Goal: Task Accomplishment & Management: Manage account settings

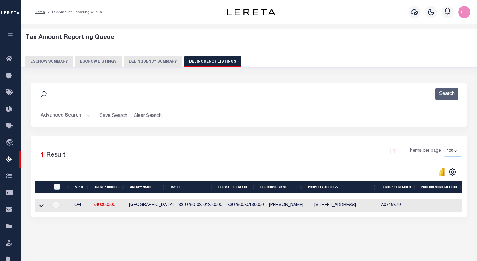
select select "100"
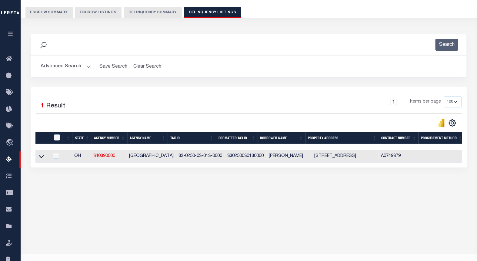
scroll to position [49, 0]
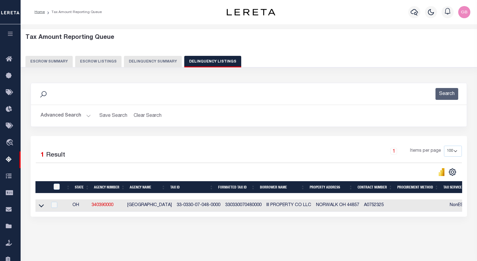
select select
select select "100"
click at [88, 110] on button "Advanced Search" at bounding box center [66, 116] width 50 height 12
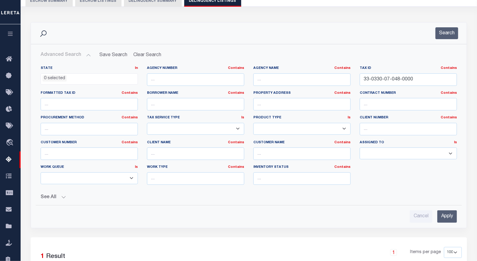
scroll to position [61, 0]
click at [366, 84] on input "33-0330-07-048-0000" at bounding box center [408, 79] width 97 height 12
paste input "02819D10095"
type input "02819D10095"
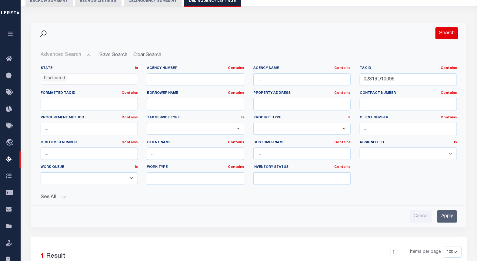
drag, startPoint x: 444, startPoint y: 34, endPoint x: 435, endPoint y: 39, distance: 10.4
click at [445, 35] on button "Search" at bounding box center [447, 33] width 23 height 12
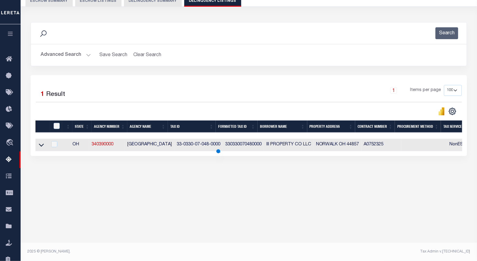
click at [42, 146] on icon at bounding box center [41, 145] width 5 height 6
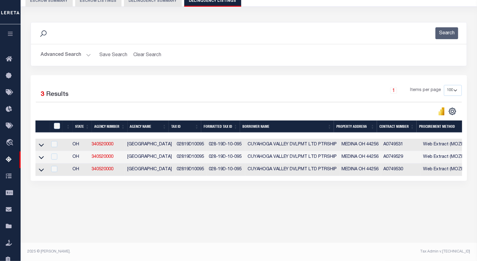
click at [41, 146] on icon at bounding box center [41, 145] width 5 height 6
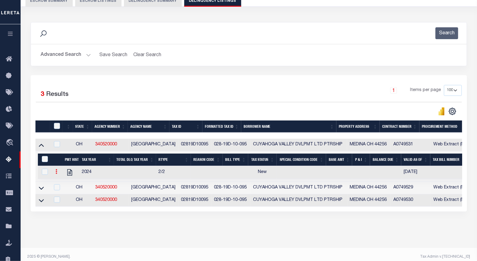
click at [56, 173] on icon at bounding box center [57, 171] width 2 height 5
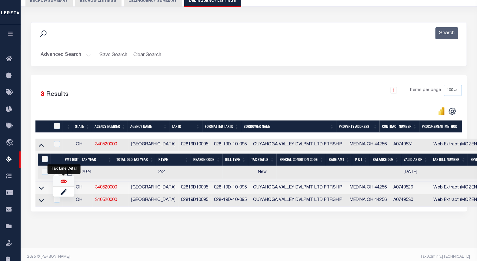
click at [63, 184] on img "" at bounding box center [64, 181] width 6 height 6
checkbox input "true"
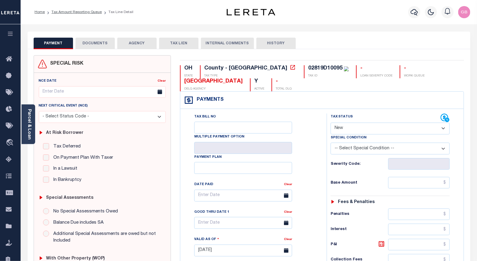
click at [341, 130] on select "- Select Status Code - Open Due/Unpaid Paid Incomplete No Tax Due Internal Refu…" at bounding box center [391, 129] width 120 height 12
select select "PYD"
click at [331, 123] on select "- Select Status Code - Open Due/Unpaid Paid Incomplete No Tax Due Internal Refu…" at bounding box center [391, 129] width 120 height 12
type input "[DATE]"
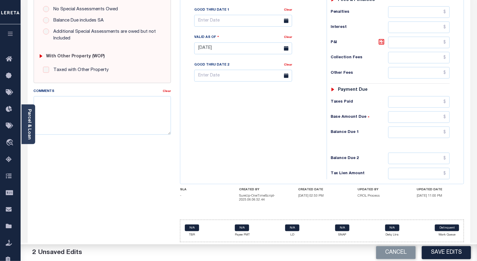
scroll to position [204, 0]
click at [449, 132] on input "text" at bounding box center [420, 132] width 62 height 12
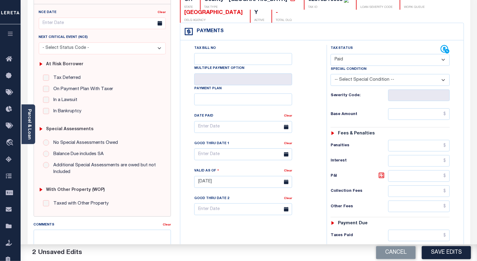
scroll to position [0, 0]
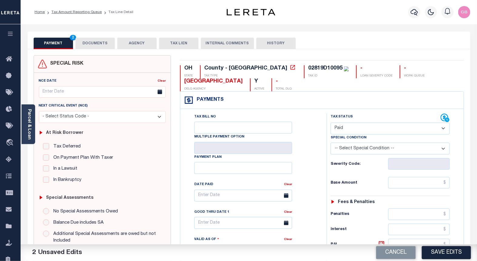
type input "$0.00"
click at [96, 43] on button "DOCUMENTS" at bounding box center [95, 44] width 39 height 12
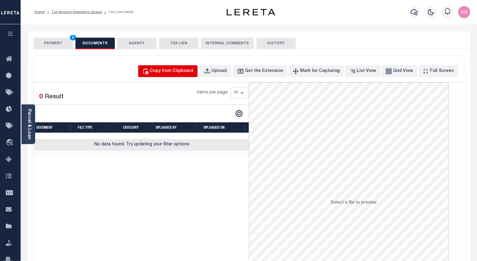
click at [175, 69] on div "Copy from Clipboard" at bounding box center [172, 71] width 44 height 7
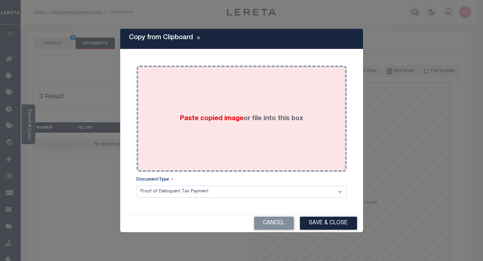
click at [212, 119] on span "Paste copied image" at bounding box center [212, 118] width 64 height 7
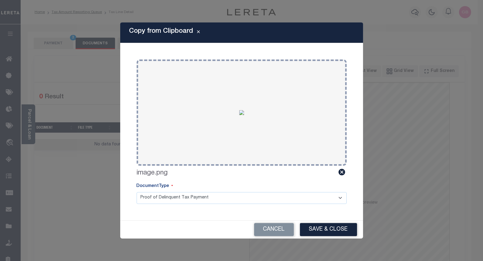
click at [326, 229] on button "Save & Close" at bounding box center [328, 229] width 57 height 13
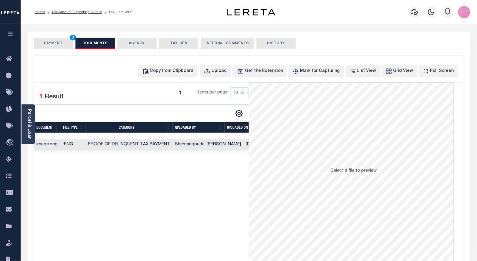
click at [56, 42] on button "PAYMENT 3" at bounding box center [53, 44] width 39 height 12
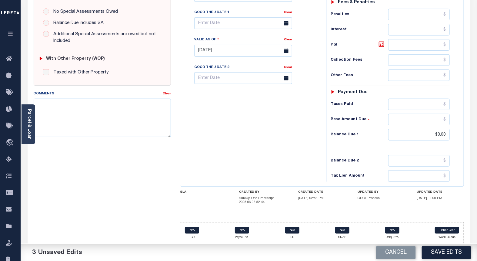
scroll to position [201, 0]
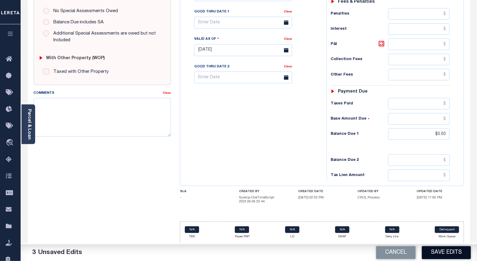
click at [440, 258] on button "Save Edits" at bounding box center [446, 252] width 49 height 13
checkbox input "false"
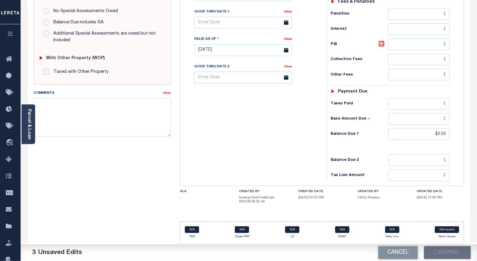
type input "$0"
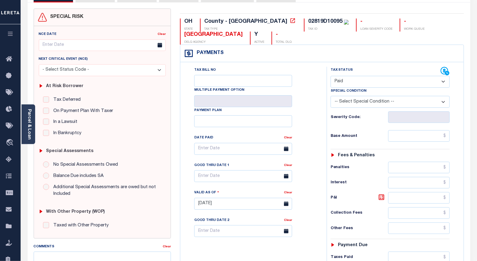
scroll to position [0, 0]
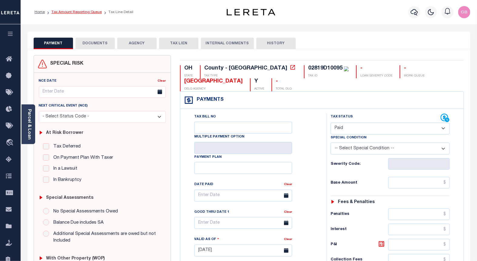
click at [64, 13] on link "Tax Amount Reporting Queue" at bounding box center [77, 12] width 50 height 4
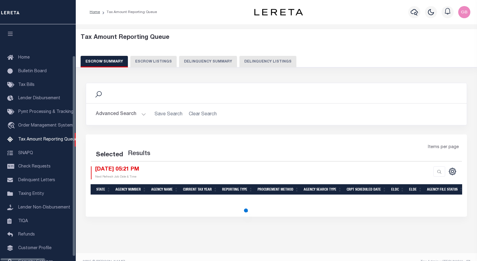
select select "100"
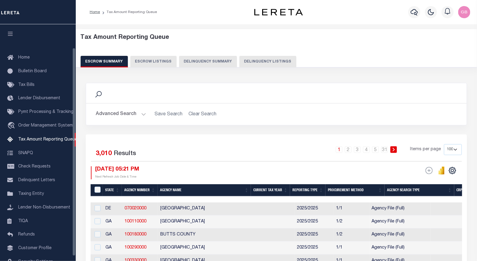
scroll to position [26, 0]
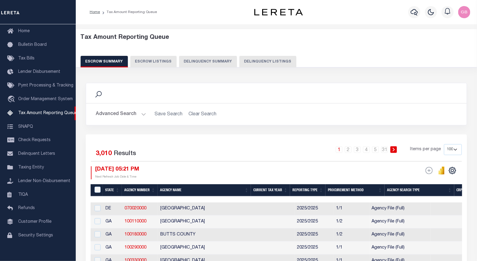
click at [253, 62] on button "Delinquency Listings" at bounding box center [268, 62] width 57 height 12
select select "100"
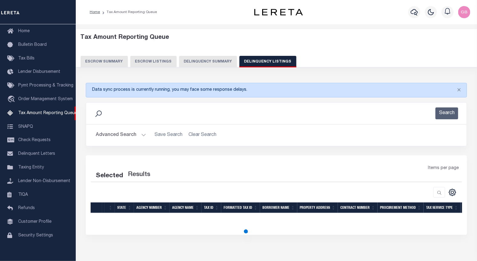
select select "100"
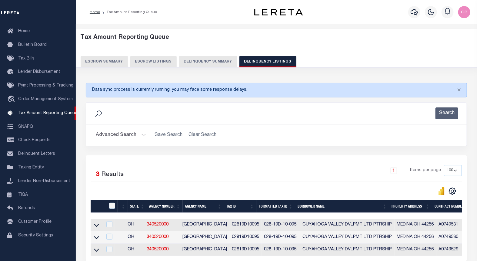
click at [139, 135] on button "Advanced Search" at bounding box center [121, 135] width 50 height 12
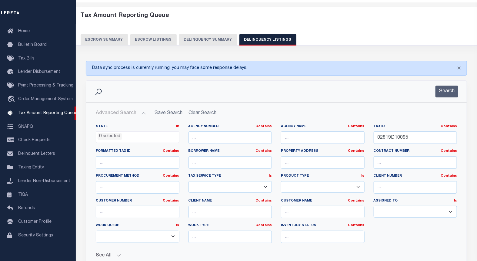
scroll to position [67, 0]
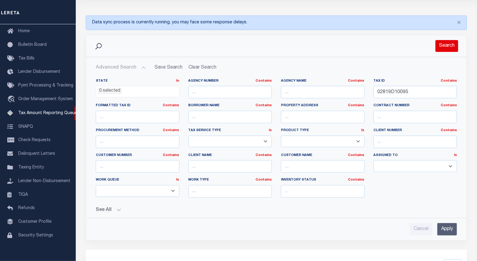
click at [448, 51] on button "Search" at bounding box center [447, 46] width 23 height 12
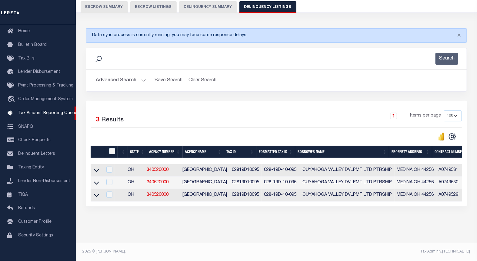
scroll to position [60, 0]
drag, startPoint x: 96, startPoint y: 167, endPoint x: 108, endPoint y: 147, distance: 23.3
click at [96, 167] on icon at bounding box center [96, 170] width 5 height 6
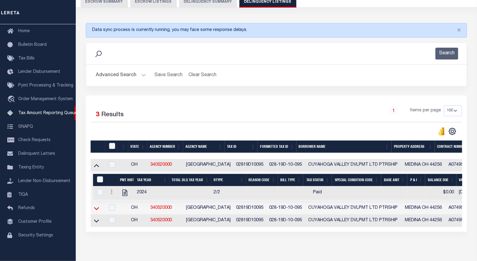
click at [96, 210] on icon at bounding box center [96, 208] width 5 height 3
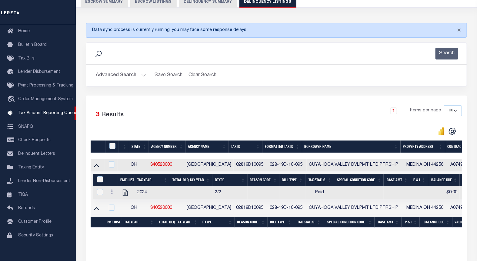
scroll to position [91, 0]
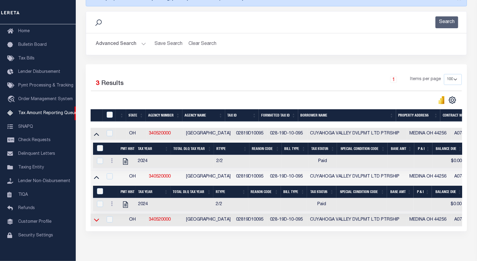
click at [98, 222] on icon at bounding box center [96, 220] width 5 height 3
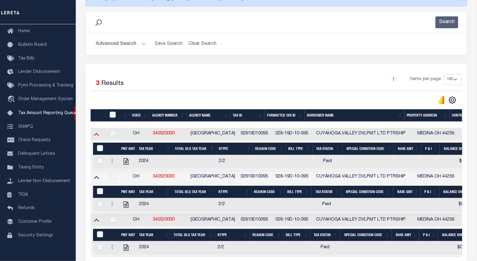
click at [96, 136] on icon at bounding box center [96, 134] width 5 height 6
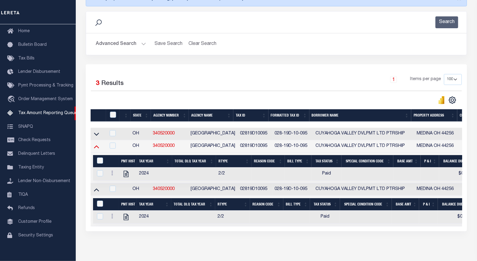
click at [96, 150] on icon at bounding box center [96, 146] width 5 height 6
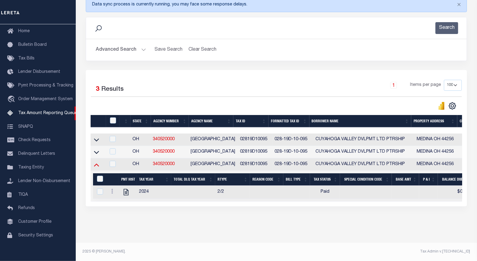
click at [96, 164] on icon at bounding box center [96, 164] width 5 height 6
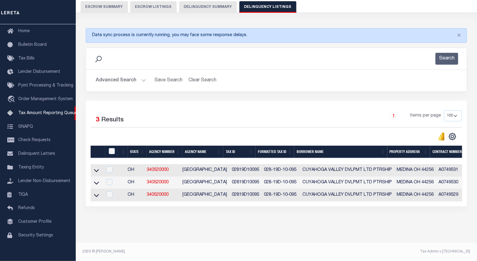
scroll to position [60, 0]
click at [113, 148] on input "checkbox" at bounding box center [112, 151] width 6 height 6
checkbox input "true"
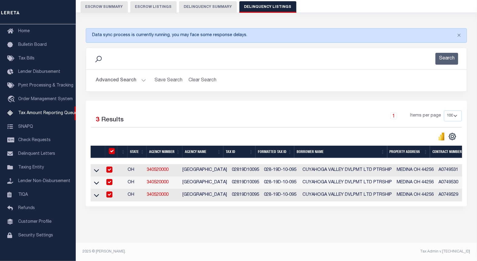
checkbox input "true"
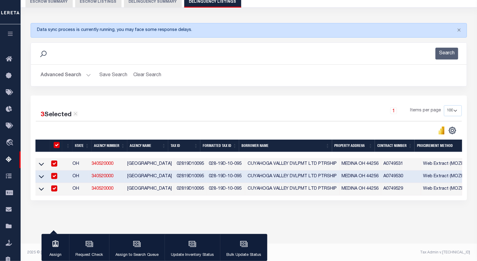
scroll to position [59, 0]
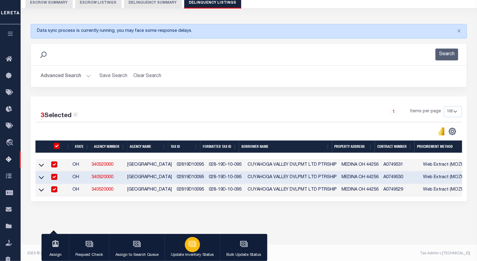
click at [201, 244] on button "Update Inventory Status" at bounding box center [193, 247] width 56 height 27
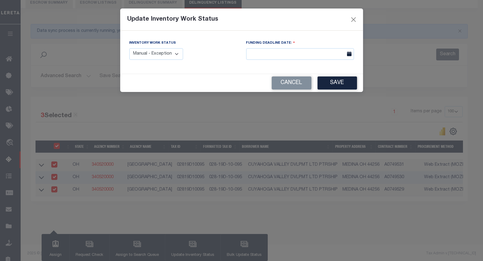
click at [172, 50] on select "Manual - Exception Pended - Awaiting Search Late Add Exception Completed" at bounding box center [156, 54] width 54 height 12
select select "4"
click at [129, 48] on select "Manual - Exception Pended - Awaiting Search Late Add Exception Completed" at bounding box center [156, 54] width 54 height 12
click at [336, 86] on button "Save" at bounding box center [336, 82] width 39 height 13
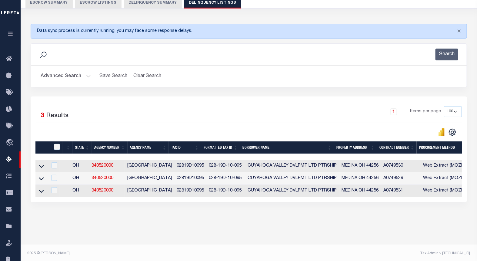
click at [89, 77] on button "Advanced Search" at bounding box center [66, 76] width 50 height 12
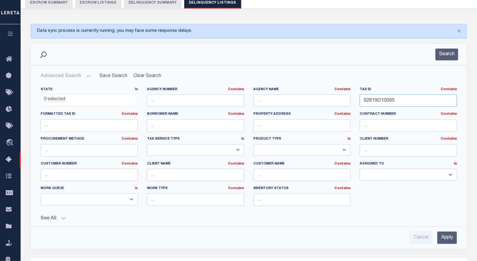
click at [390, 102] on input "02819D10095" at bounding box center [408, 100] width 97 height 12
paste input "03011A12048"
click at [390, 102] on input "02819D10095" at bounding box center [408, 100] width 97 height 12
click at [445, 54] on button "Search" at bounding box center [447, 55] width 23 height 12
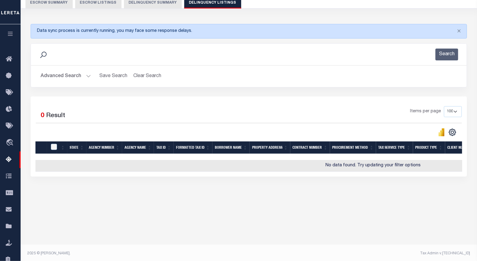
click at [399, 100] on div "3 Selected 0 Result Items per page 10 25 50 100 500" at bounding box center [249, 136] width 437 height 80
click at [79, 73] on button "Advanced Search" at bounding box center [66, 76] width 50 height 12
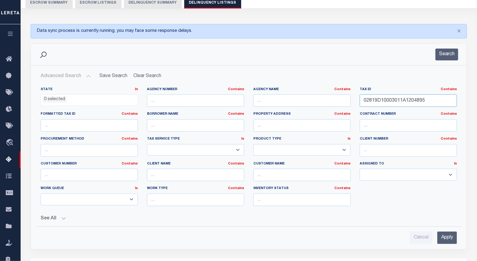
click at [410, 99] on input "02819D10003011A1204895" at bounding box center [408, 100] width 97 height 12
paste input "3011A12048"
type input "03011A12048"
click at [443, 67] on div "Advanced Search Save Search Clear Search tblassign_wrapper_dynamictable_____Def…" at bounding box center [249, 157] width 436 height 183
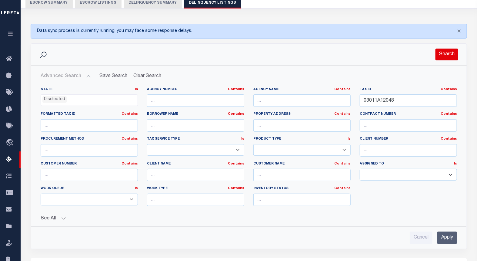
click at [441, 58] on button "Search" at bounding box center [447, 55] width 23 height 12
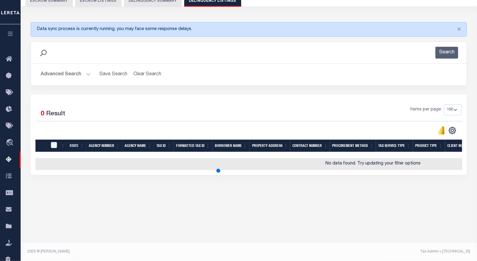
scroll to position [61, 0]
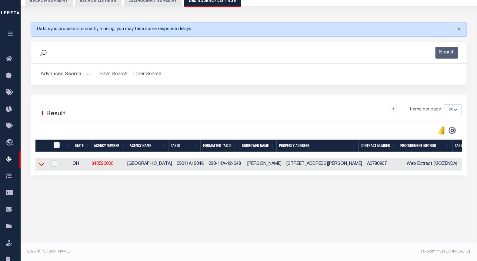
click at [41, 166] on icon at bounding box center [41, 164] width 5 height 6
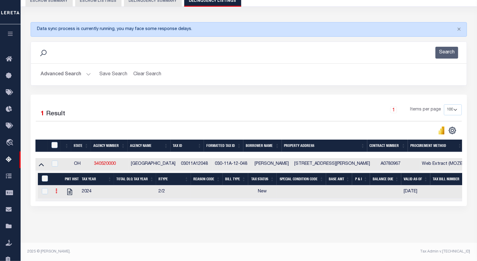
click at [55, 193] on link at bounding box center [56, 191] width 7 height 5
click at [62, 203] on img "" at bounding box center [64, 201] width 6 height 6
checkbox input "true"
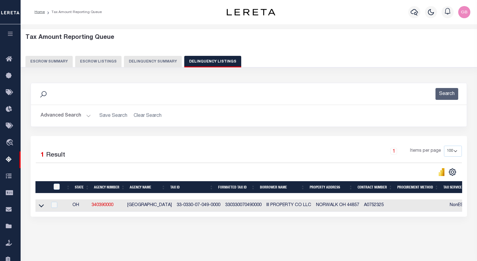
select select "100"
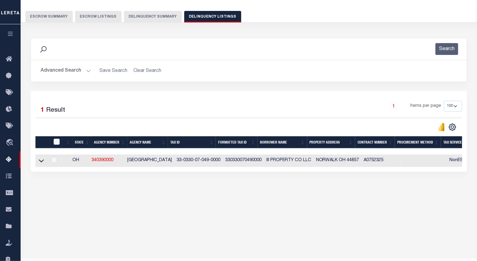
click at [86, 69] on button "Advanced Search" at bounding box center [66, 71] width 50 height 12
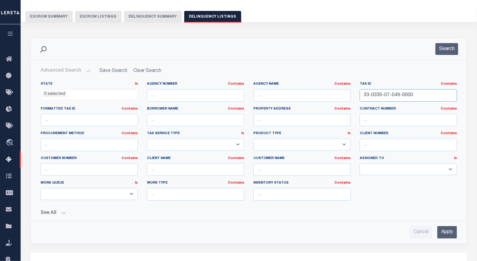
click at [392, 95] on input "33-0330-07-049-0000" at bounding box center [408, 95] width 97 height 12
paste input "03011A07067"
type input "03011A07067"
click at [454, 45] on button "Search" at bounding box center [447, 49] width 23 height 12
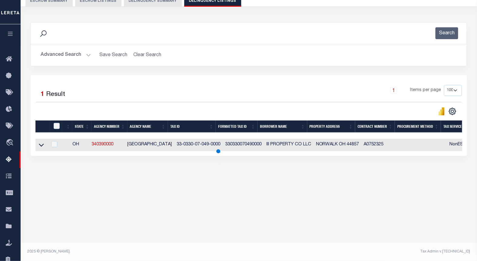
scroll to position [61, 0]
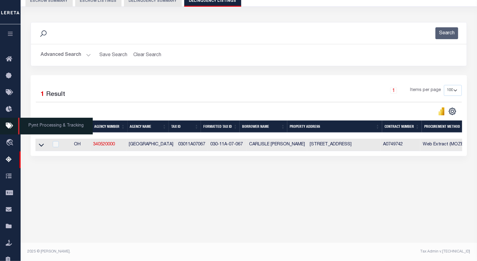
click at [42, 146] on icon at bounding box center [41, 145] width 5 height 6
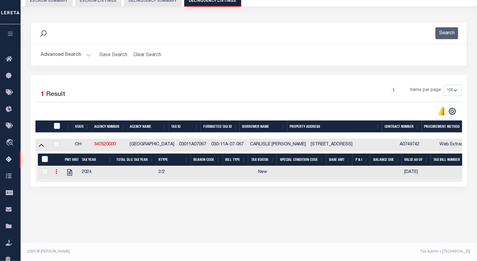
click at [56, 174] on icon at bounding box center [57, 171] width 2 height 5
click at [64, 184] on img "" at bounding box center [64, 181] width 6 height 6
checkbox input "true"
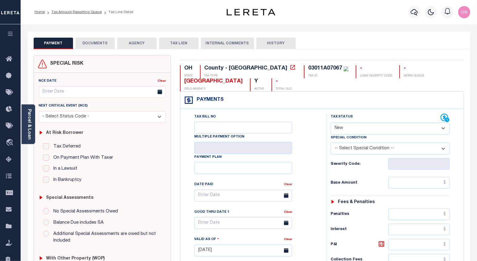
click at [356, 132] on select "- Select Status Code - Open Due/Unpaid Paid Incomplete No Tax Due Internal Refu…" at bounding box center [391, 129] width 120 height 12
select select "PYD"
click at [331, 123] on select "- Select Status Code - Open Due/Unpaid Paid Incomplete No Tax Due Internal Refu…" at bounding box center [391, 129] width 120 height 12
type input "[DATE]"
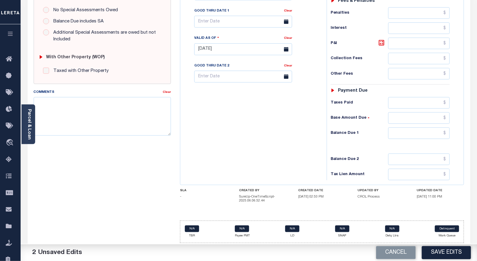
scroll to position [204, 0]
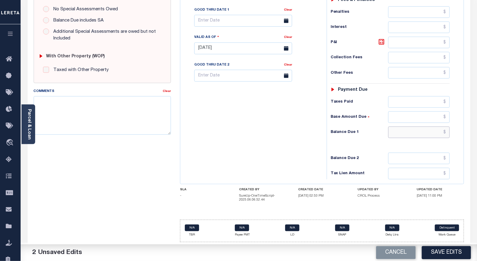
click at [448, 131] on input "text" at bounding box center [420, 132] width 62 height 12
type input "$0.00"
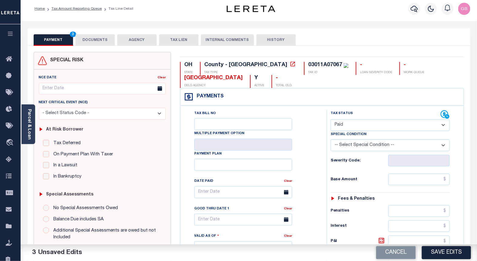
scroll to position [0, 0]
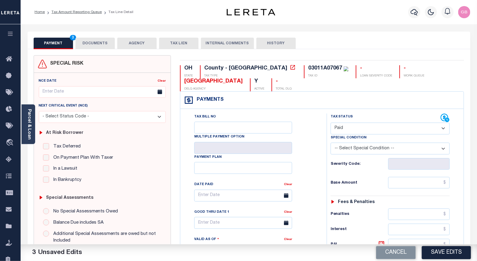
click at [93, 39] on button "DOCUMENTS" at bounding box center [95, 44] width 39 height 12
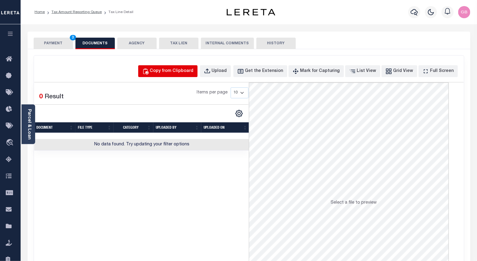
click at [173, 70] on div "Copy from Clipboard" at bounding box center [172, 71] width 44 height 7
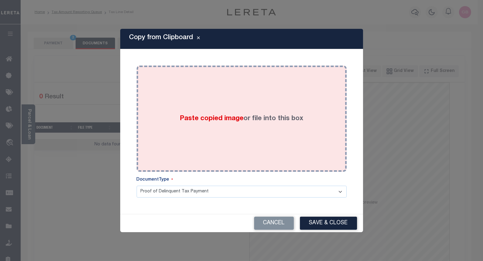
click at [222, 120] on span "Paste copied image" at bounding box center [212, 118] width 64 height 7
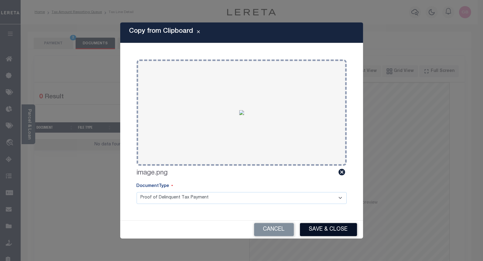
click at [328, 232] on button "Save & Close" at bounding box center [328, 229] width 57 height 13
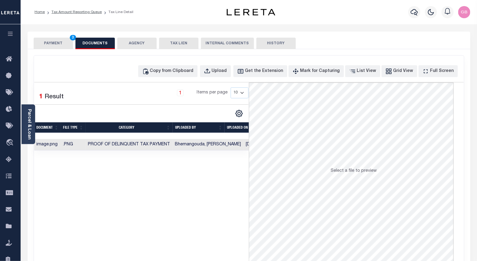
click at [49, 43] on button "PAYMENT 3" at bounding box center [53, 44] width 39 height 12
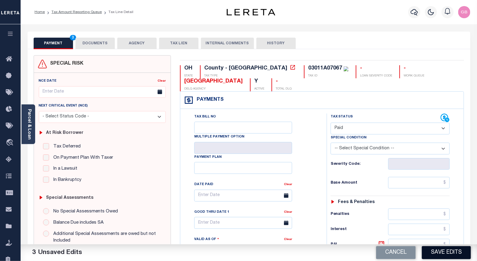
click at [437, 253] on button "Save Edits" at bounding box center [446, 252] width 49 height 13
checkbox input "false"
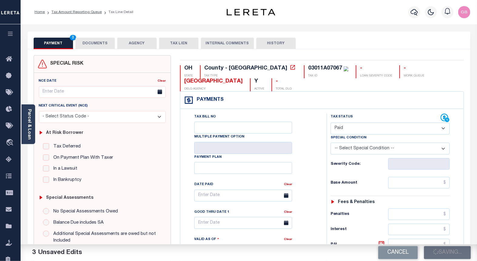
type input "$0"
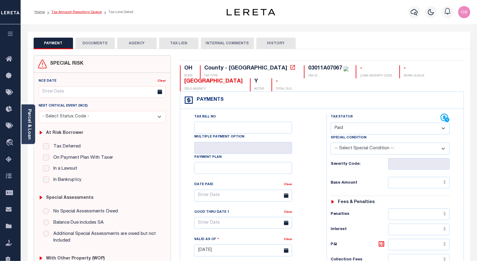
click at [79, 14] on link "Tax Amount Reporting Queue" at bounding box center [77, 12] width 50 height 4
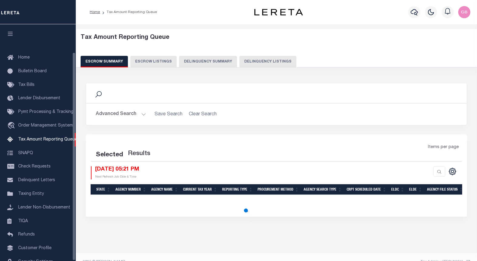
click at [258, 62] on button "Delinquency Listings" at bounding box center [268, 62] width 57 height 12
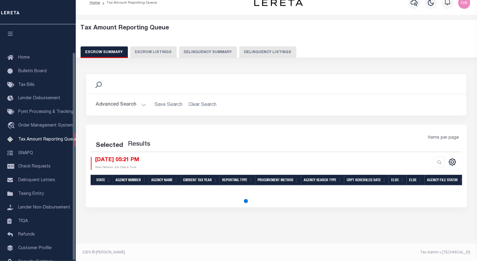
select select "100"
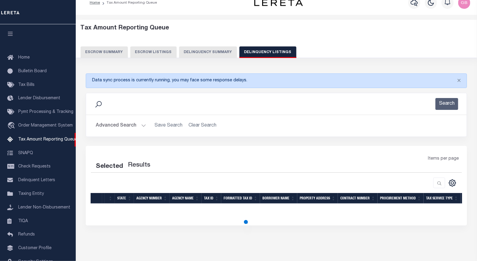
scroll to position [32, 0]
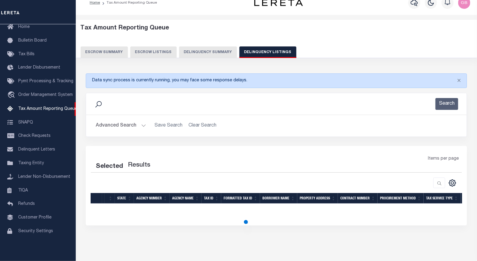
select select "100"
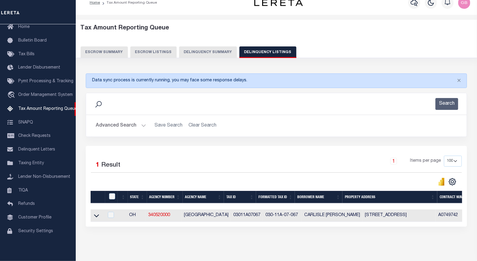
click at [132, 123] on button "Advanced Search" at bounding box center [121, 126] width 50 height 12
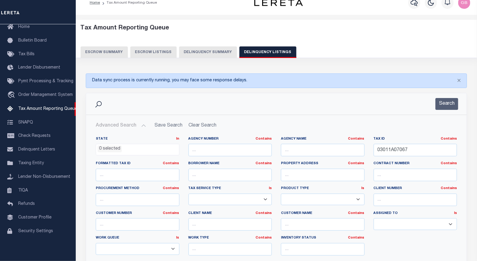
click at [143, 125] on button "Advanced Search" at bounding box center [121, 126] width 50 height 12
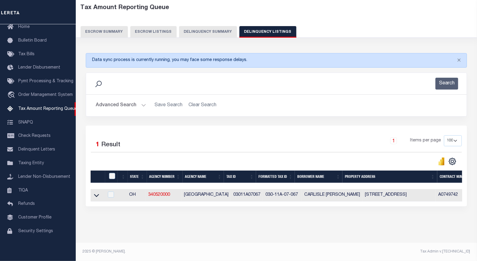
scroll to position [35, 0]
click at [110, 174] on input "checkbox" at bounding box center [112, 176] width 6 height 6
checkbox input "true"
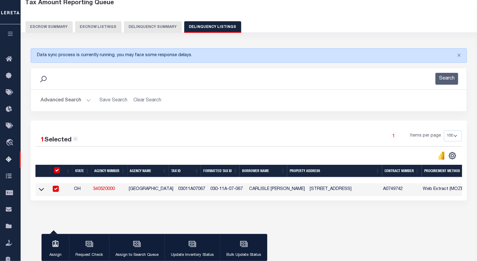
scroll to position [34, 0]
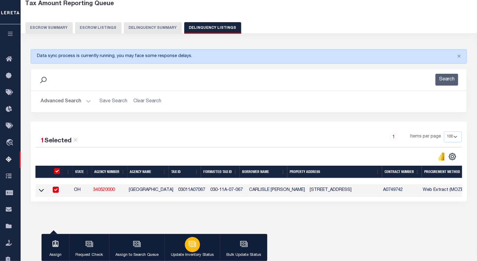
click at [201, 241] on button "Update Inventory Status" at bounding box center [193, 247] width 56 height 27
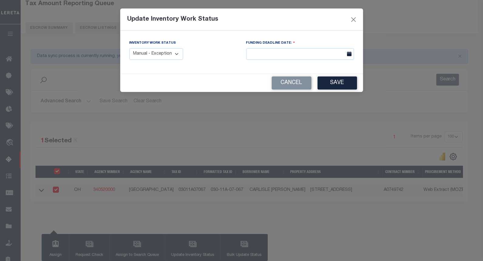
click at [172, 58] on select "Manual - Exception Pended - Awaiting Search Late Add Exception Completed" at bounding box center [156, 54] width 54 height 12
select select "4"
click at [129, 48] on select "Manual - Exception Pended - Awaiting Search Late Add Exception Completed" at bounding box center [156, 54] width 54 height 12
click at [323, 81] on button "Save" at bounding box center [336, 82] width 39 height 13
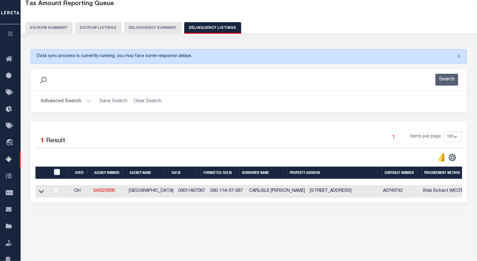
click at [89, 99] on button "Advanced Search" at bounding box center [66, 102] width 50 height 12
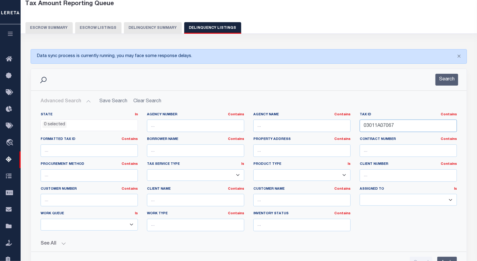
click at [384, 130] on input "03011A07067" at bounding box center [408, 126] width 97 height 12
paste input "B05019"
type input "03011B05019"
click at [444, 81] on button "Search" at bounding box center [447, 80] width 23 height 12
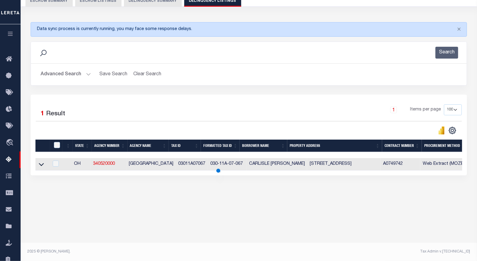
scroll to position [61, 0]
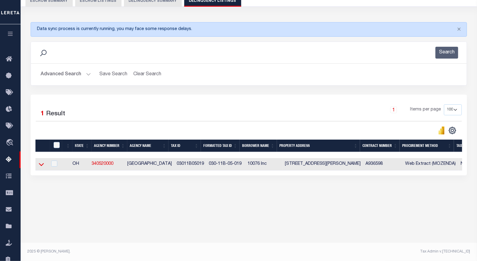
click at [40, 166] on icon at bounding box center [41, 164] width 5 height 3
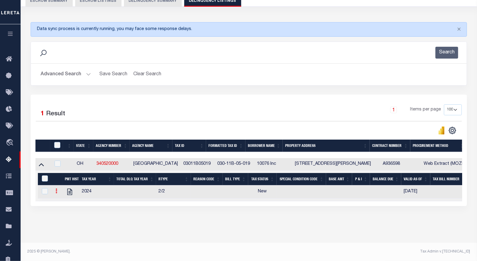
click at [56, 193] on icon at bounding box center [57, 190] width 2 height 5
click at [62, 202] on img "" at bounding box center [64, 201] width 6 height 6
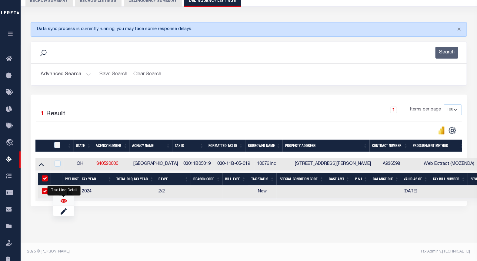
checkbox input "true"
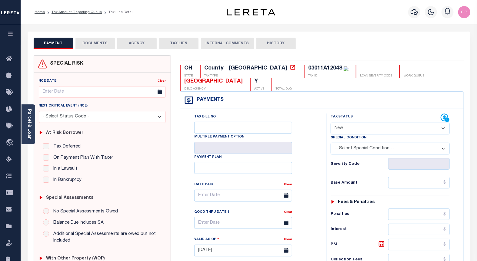
click at [358, 126] on select "- Select Status Code - Open Due/Unpaid Paid Incomplete No Tax Due Internal Refu…" at bounding box center [391, 129] width 120 height 12
select select "PYD"
click at [331, 123] on select "- Select Status Code - Open Due/Unpaid Paid Incomplete No Tax Due Internal Refu…" at bounding box center [391, 129] width 120 height 12
type input "[DATE]"
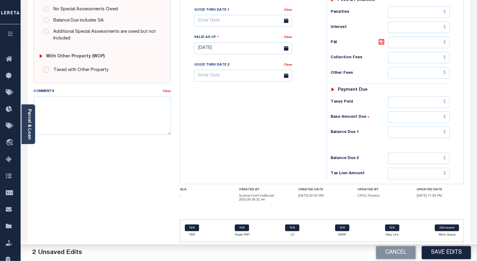
scroll to position [204, 0]
click at [447, 130] on input "text" at bounding box center [420, 132] width 62 height 12
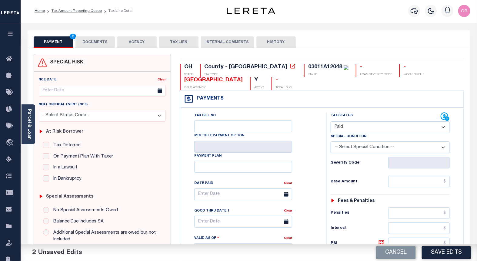
scroll to position [0, 0]
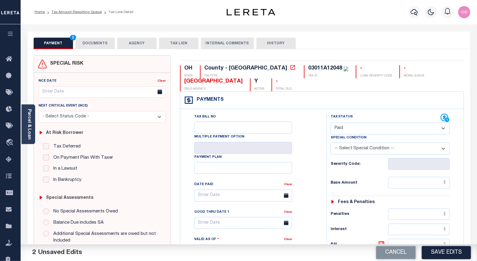
type input "$0.00"
click at [101, 41] on button "DOCUMENTS" at bounding box center [95, 44] width 39 height 12
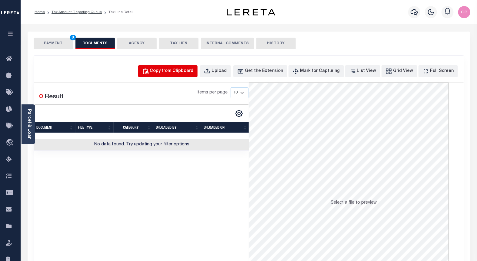
click at [194, 71] on div "Copy from Clipboard" at bounding box center [172, 71] width 44 height 7
select select "POP"
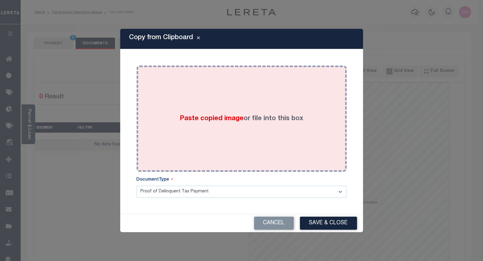
click at [220, 95] on div "Paste copied image or file into this box" at bounding box center [241, 118] width 201 height 97
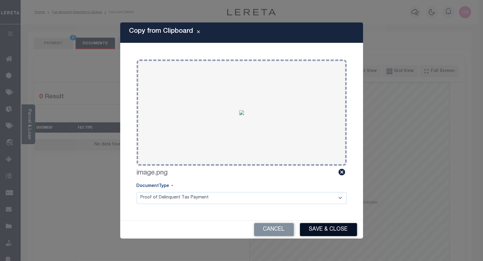
click at [323, 226] on button "Save & Close" at bounding box center [328, 229] width 57 height 13
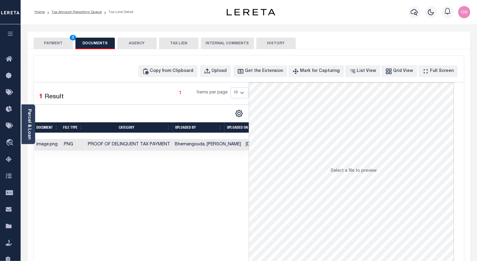
click at [66, 44] on button "PAYMENT 3" at bounding box center [53, 44] width 39 height 12
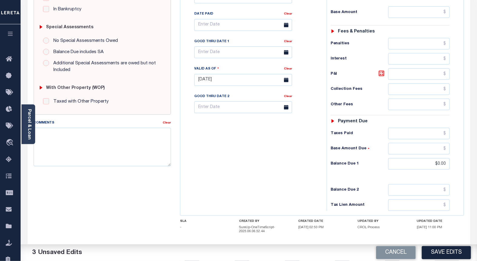
scroll to position [201, 0]
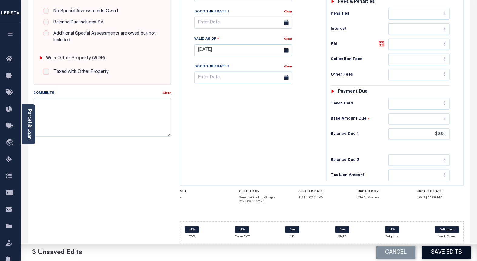
click at [442, 250] on button "Save Edits" at bounding box center [446, 252] width 49 height 13
checkbox input "false"
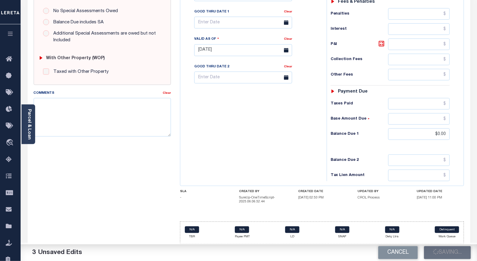
type input "$0"
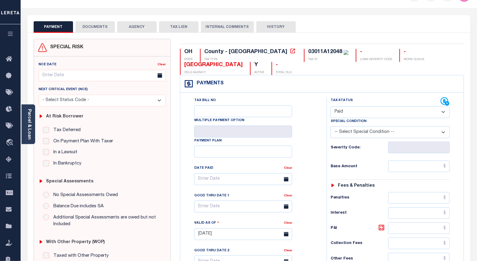
scroll to position [0, 0]
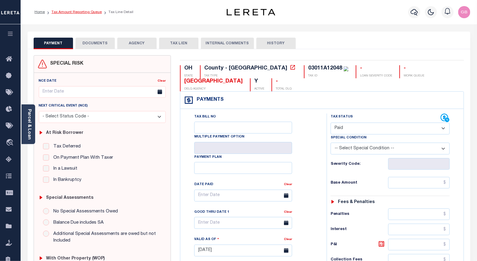
click at [80, 10] on link "Tax Amount Reporting Queue" at bounding box center [77, 12] width 50 height 4
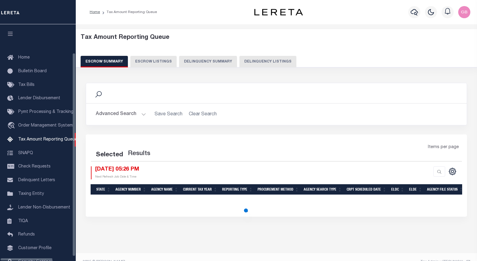
click at [240, 64] on button "Delinquency Listings" at bounding box center [268, 62] width 57 height 12
click at [230, 62] on div "Escrow Summary Escrow Listings Delinquency Summary Delinquency Listings" at bounding box center [277, 61] width 392 height 11
select select "100"
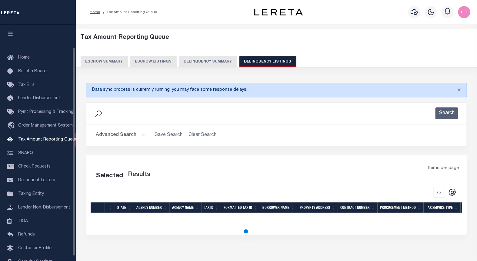
scroll to position [26, 0]
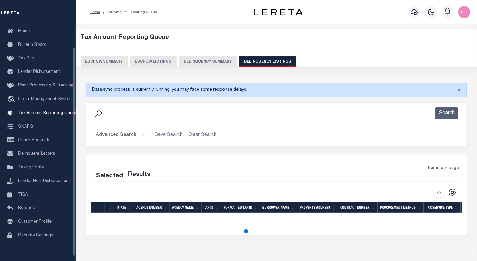
select select "100"
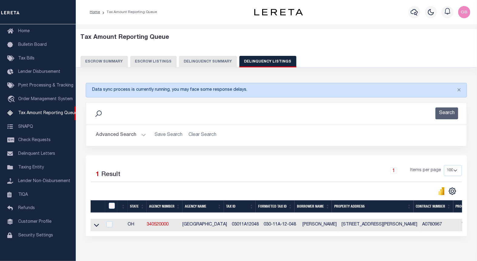
click at [142, 136] on button "Advanced Search" at bounding box center [121, 135] width 50 height 12
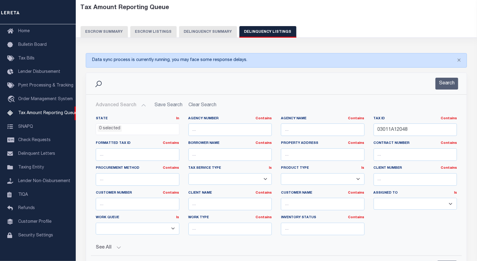
scroll to position [38, 0]
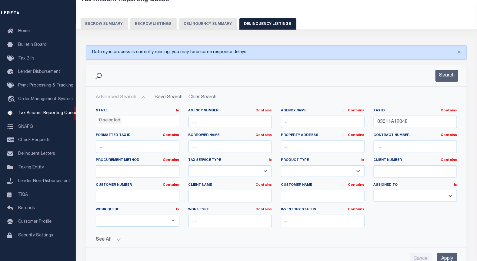
click at [442, 78] on button "Search" at bounding box center [447, 76] width 23 height 12
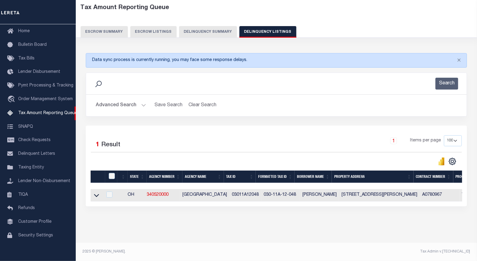
scroll to position [35, 0]
click at [113, 173] on input "checkbox" at bounding box center [112, 176] width 6 height 6
checkbox input "true"
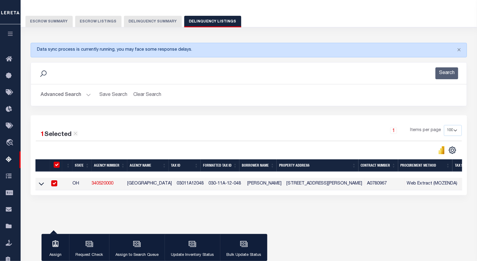
scroll to position [61, 0]
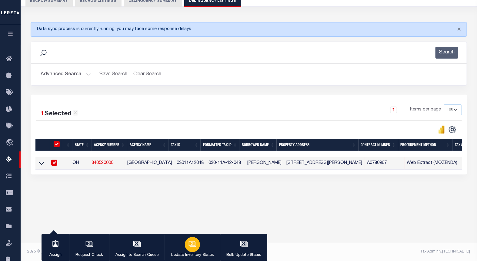
click at [195, 238] on div "button" at bounding box center [192, 244] width 15 height 15
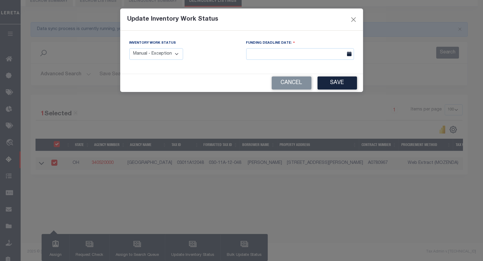
click at [163, 58] on select "Manual - Exception Pended - Awaiting Search Late Add Exception Completed" at bounding box center [156, 54] width 54 height 12
select select "4"
click at [129, 48] on select "Manual - Exception Pended - Awaiting Search Late Add Exception Completed" at bounding box center [156, 54] width 54 height 12
click at [324, 80] on button "Save" at bounding box center [336, 82] width 39 height 13
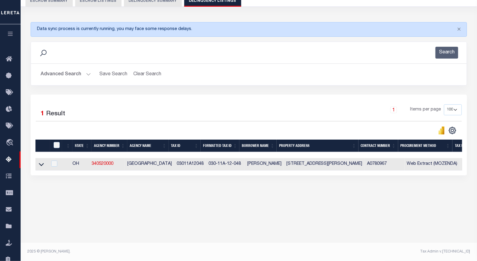
click at [86, 75] on button "Advanced Search" at bounding box center [66, 75] width 50 height 12
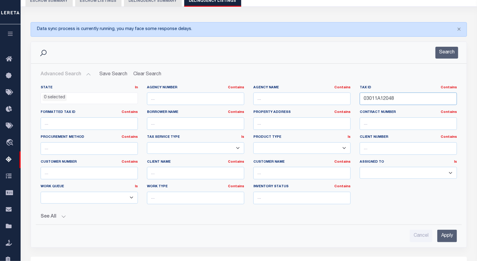
click at [375, 99] on input "03011A12048" at bounding box center [408, 99] width 97 height 12
paste input "B10026"
type input "03011B10026"
click at [444, 52] on button "Search" at bounding box center [447, 53] width 23 height 12
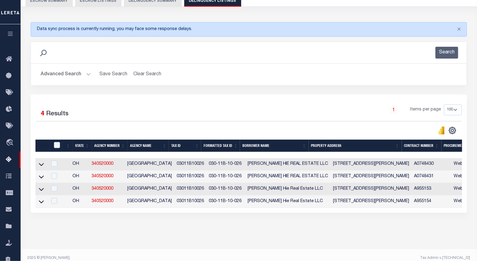
scroll to position [72, 0]
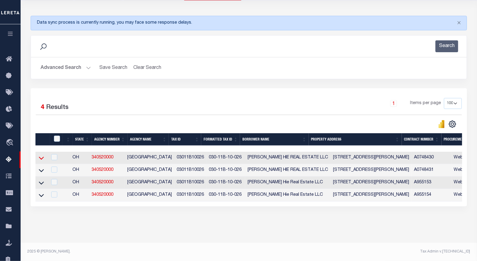
click at [41, 155] on icon at bounding box center [41, 158] width 5 height 6
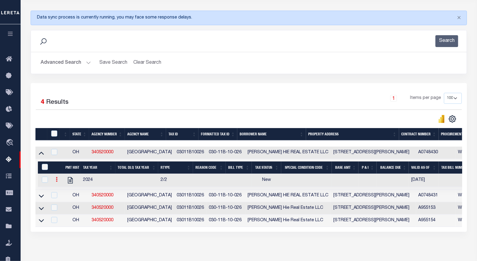
click at [56, 182] on icon at bounding box center [57, 179] width 2 height 5
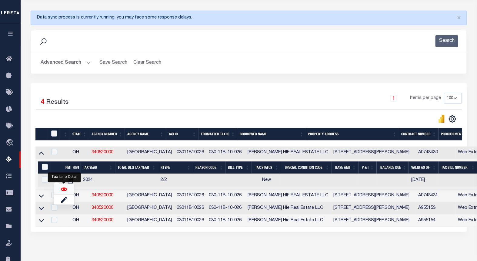
click at [64, 192] on img "" at bounding box center [64, 189] width 6 height 6
checkbox input "true"
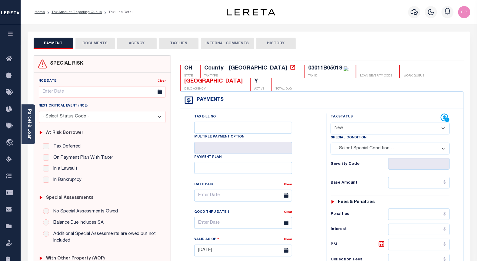
click at [358, 124] on select "- Select Status Code - Open Due/Unpaid Paid Incomplete No Tax Due Internal Refu…" at bounding box center [391, 129] width 120 height 12
select select "PYD"
click at [331, 123] on select "- Select Status Code - Open Due/Unpaid Paid Incomplete No Tax Due Internal Refu…" at bounding box center [391, 129] width 120 height 12
type input "[DATE]"
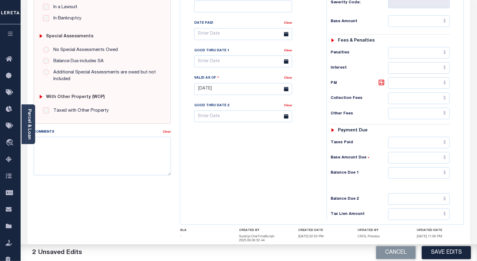
scroll to position [204, 0]
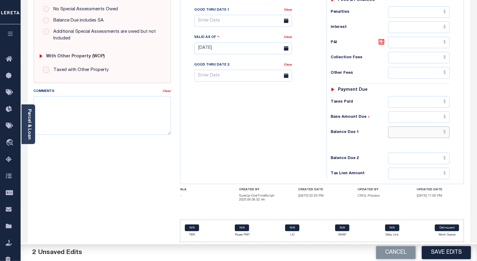
click at [447, 129] on input "text" at bounding box center [420, 132] width 62 height 12
type input "$0.00"
click at [445, 253] on button "Save Edits" at bounding box center [446, 252] width 49 height 13
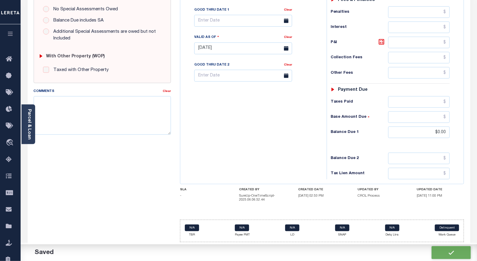
checkbox input "false"
type input "$0"
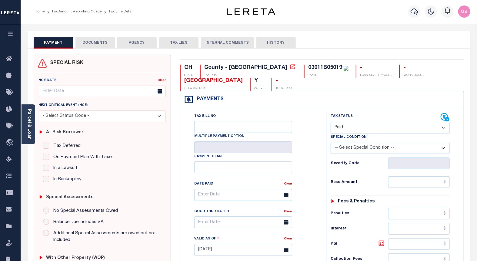
scroll to position [0, 0]
click at [98, 45] on button "DOCUMENTS" at bounding box center [95, 44] width 39 height 12
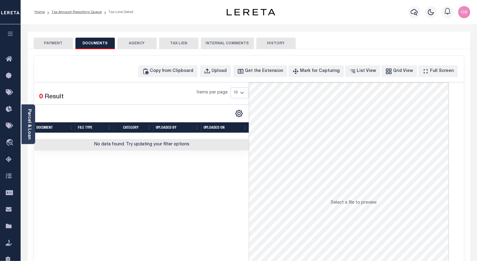
click at [150, 63] on div "Copy from Clipboard Upload Get the Extension Mark for Capturing Got it List Vie…" at bounding box center [249, 163] width 430 height 214
click at [175, 72] on div "Copy from Clipboard" at bounding box center [172, 71] width 44 height 7
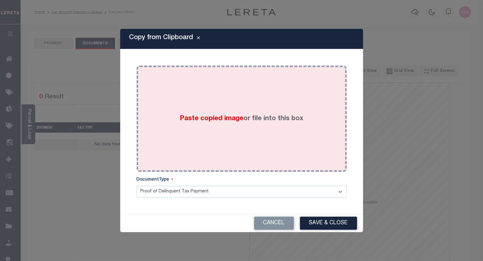
click at [218, 109] on div "Paste copied image or file into this box" at bounding box center [241, 118] width 201 height 97
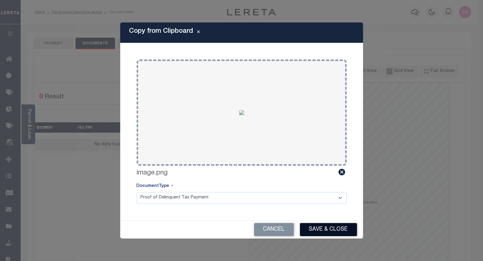
click at [325, 228] on button "Save & Close" at bounding box center [328, 229] width 57 height 13
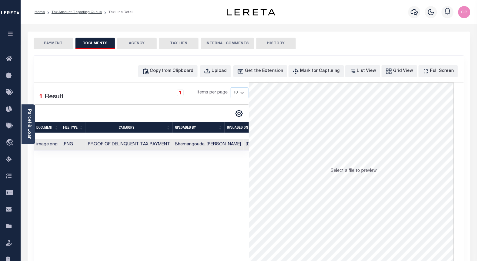
click at [52, 42] on button "PAYMENT" at bounding box center [53, 44] width 39 height 12
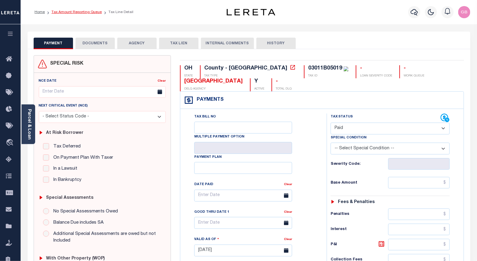
click at [72, 11] on link "Tax Amount Reporting Queue" at bounding box center [77, 12] width 50 height 4
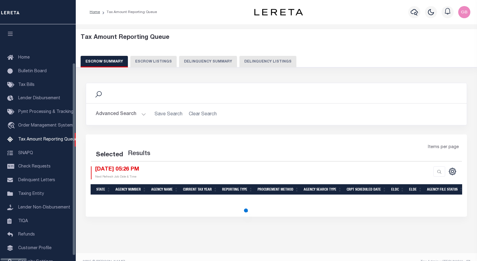
click at [240, 64] on button "Delinquency Listings" at bounding box center [268, 62] width 57 height 12
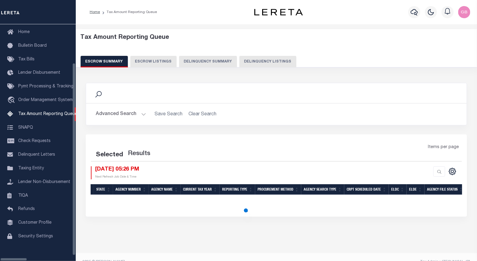
select select "100"
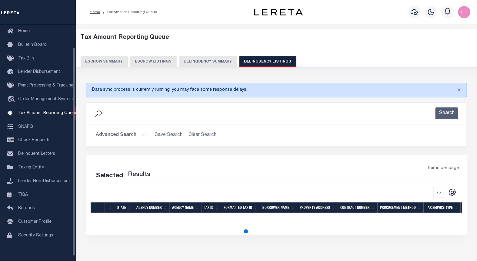
select select "100"
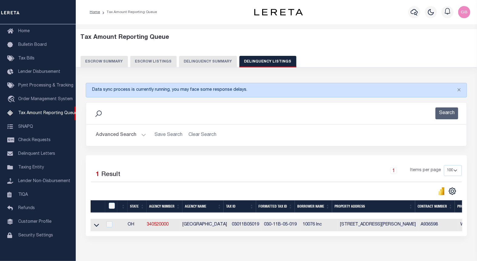
click at [98, 227] on icon at bounding box center [96, 225] width 5 height 6
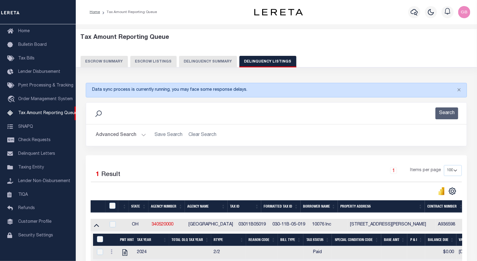
scroll to position [66, 0]
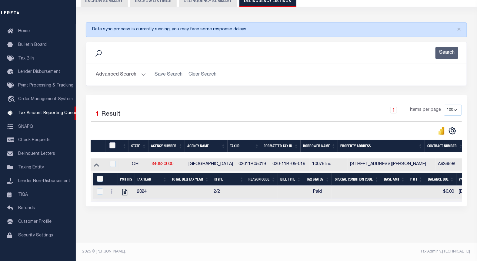
click at [112, 142] on input "checkbox" at bounding box center [112, 145] width 6 height 6
checkbox input "true"
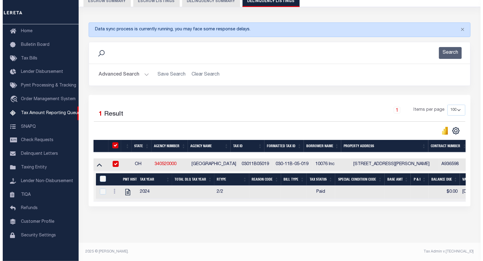
scroll to position [65, 0]
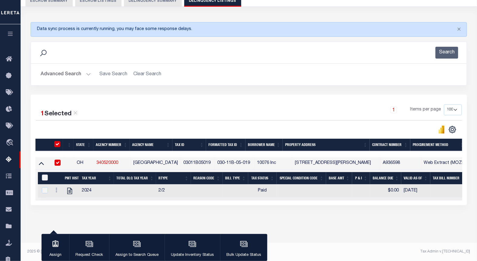
click at [42, 174] on input "&nbsp;" at bounding box center [45, 177] width 6 height 6
checkbox input "true"
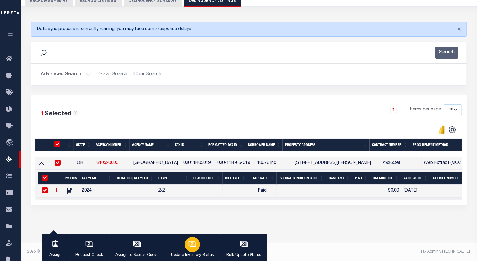
click at [194, 248] on div "button" at bounding box center [192, 244] width 15 height 15
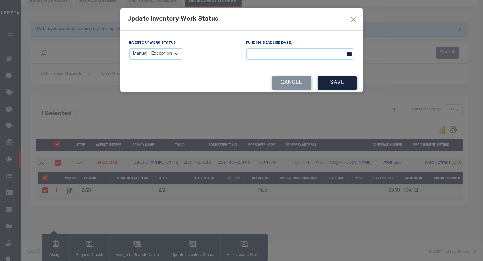
click at [159, 48] on div "Inventory Work Status Manual - Exception Pended - Awaiting Search Late Add Exce…" at bounding box center [156, 50] width 54 height 20
click at [150, 56] on select "Manual - Exception Pended - Awaiting Search Late Add Exception Completed" at bounding box center [156, 54] width 54 height 12
select select "4"
click at [129, 48] on select "Manual - Exception Pended - Awaiting Search Late Add Exception Completed" at bounding box center [156, 54] width 54 height 12
click at [337, 84] on button "Save" at bounding box center [336, 82] width 39 height 13
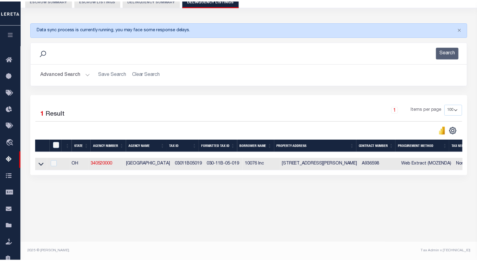
scroll to position [61, 0]
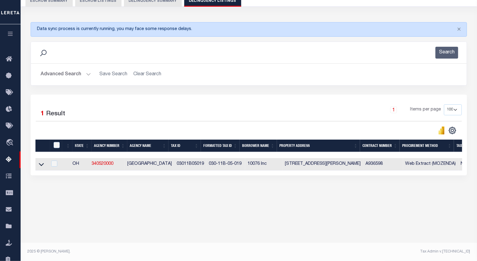
click at [85, 72] on button "Advanced Search" at bounding box center [66, 75] width 50 height 12
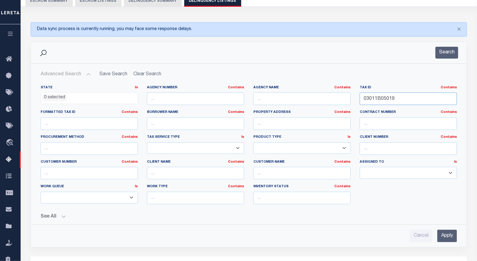
click at [381, 103] on input "03011B05019" at bounding box center [408, 99] width 97 height 12
paste input "10026"
click at [451, 53] on button "Search" at bounding box center [447, 53] width 23 height 12
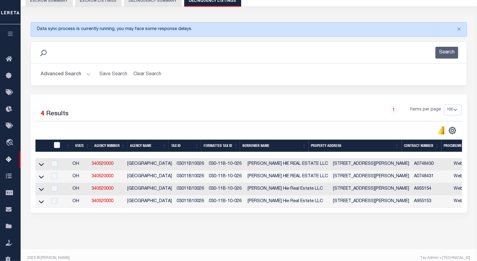
scroll to position [72, 0]
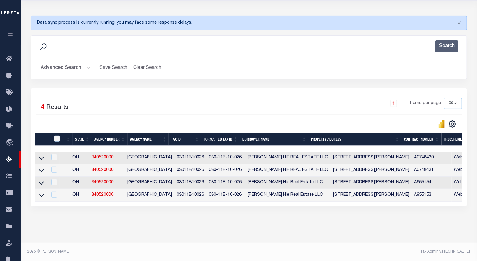
click at [41, 167] on icon at bounding box center [41, 170] width 5 height 6
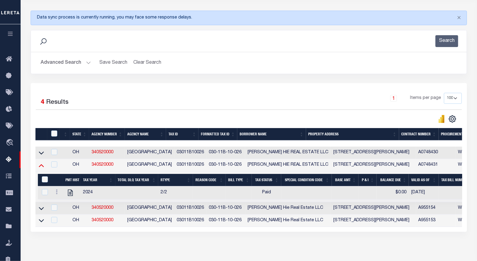
click at [41, 166] on icon at bounding box center [41, 165] width 5 height 3
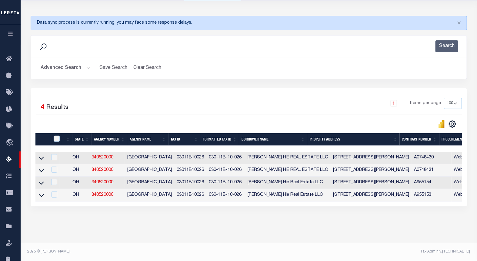
click at [89, 62] on button "Advanced Search" at bounding box center [66, 68] width 50 height 12
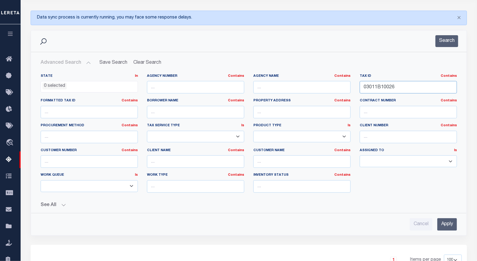
click at [380, 89] on input "03011B10026" at bounding box center [408, 87] width 97 height 12
click at [378, 87] on input "03011B10026" at bounding box center [408, 87] width 97 height 12
paste input "32034"
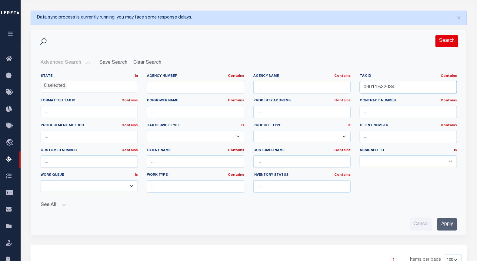
type input "03011B32034"
click at [454, 38] on button "Search" at bounding box center [447, 41] width 23 height 12
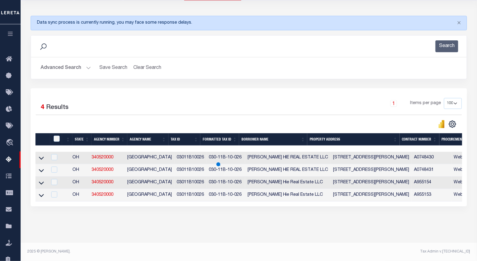
scroll to position [61, 0]
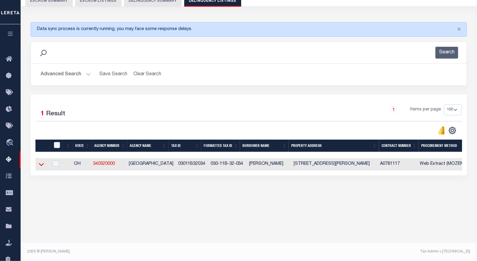
click at [42, 166] on icon at bounding box center [41, 164] width 5 height 3
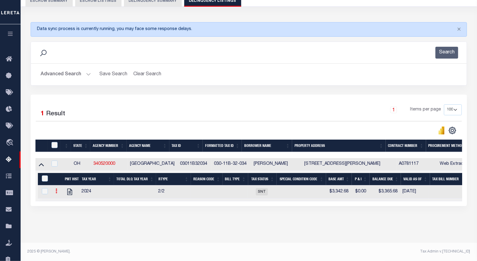
click at [56, 193] on icon at bounding box center [57, 190] width 2 height 5
click at [62, 202] on img "" at bounding box center [64, 201] width 6 height 6
checkbox input "true"
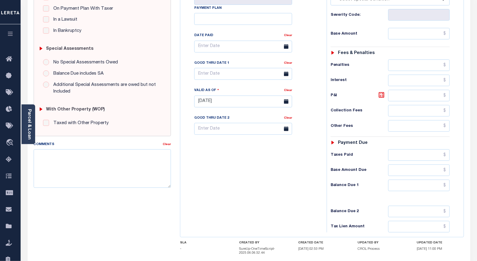
scroll to position [101, 0]
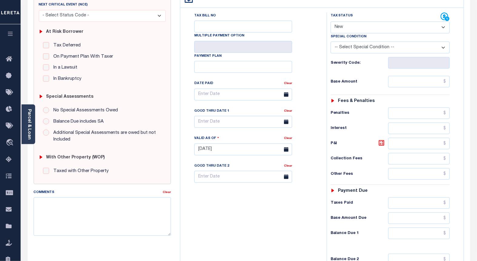
click at [366, 29] on select "- Select Status Code - Open Due/Unpaid Paid Incomplete No Tax Due Internal Refu…" at bounding box center [391, 28] width 120 height 12
select select "PYD"
click at [331, 22] on select "- Select Status Code - Open Due/Unpaid Paid Incomplete No Tax Due Internal Refu…" at bounding box center [391, 28] width 120 height 12
type input "[DATE]"
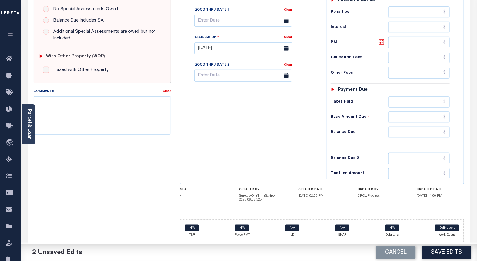
scroll to position [204, 0]
click at [446, 168] on input "$0." at bounding box center [420, 174] width 62 height 12
type input "$"
click at [449, 133] on input "text" at bounding box center [420, 132] width 62 height 12
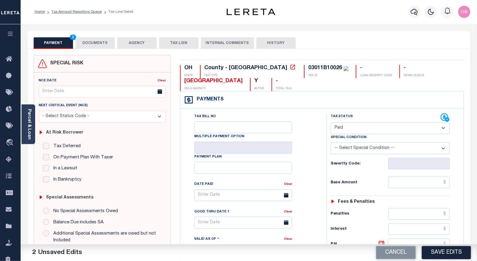
scroll to position [0, 0]
type input "$0.00"
click at [98, 40] on button "DOCUMENTS" at bounding box center [95, 44] width 39 height 12
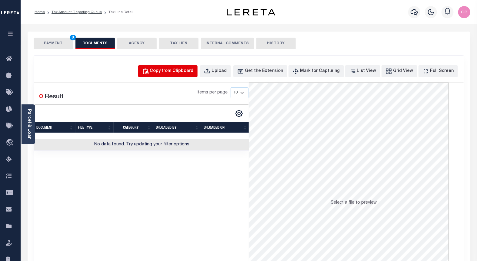
click at [164, 70] on button "Copy from Clipboard" at bounding box center [167, 71] width 59 height 12
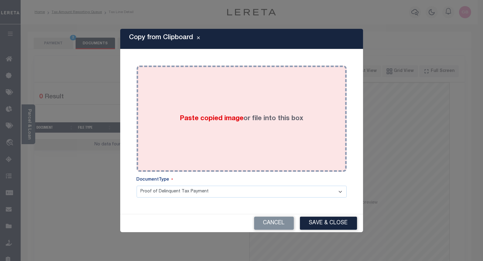
click at [217, 118] on span "Paste copied image" at bounding box center [212, 118] width 64 height 7
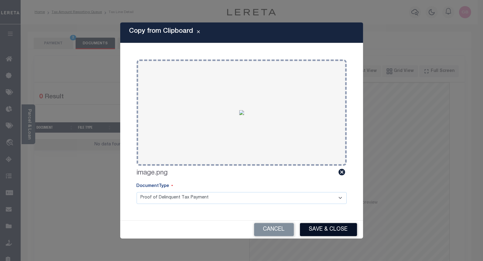
click at [330, 224] on button "Save & Close" at bounding box center [328, 229] width 57 height 13
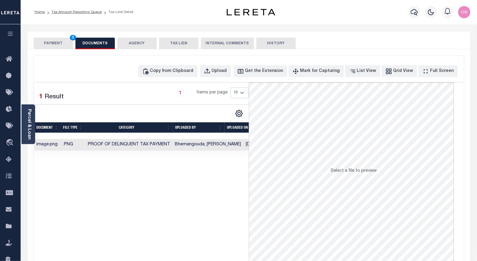
click at [56, 45] on button "PAYMENT 3" at bounding box center [53, 44] width 39 height 12
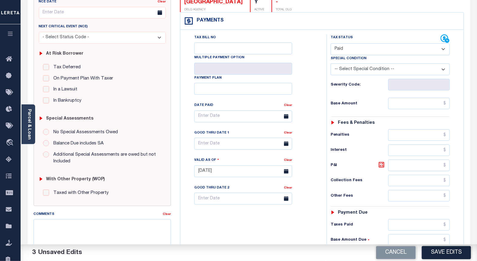
scroll to position [101, 0]
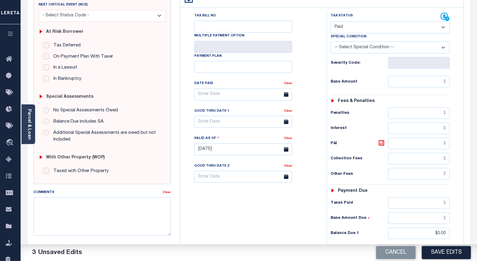
click at [453, 249] on button "Save Edits" at bounding box center [446, 252] width 49 height 13
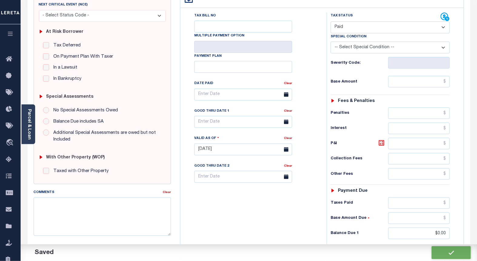
checkbox input "false"
type input "$0"
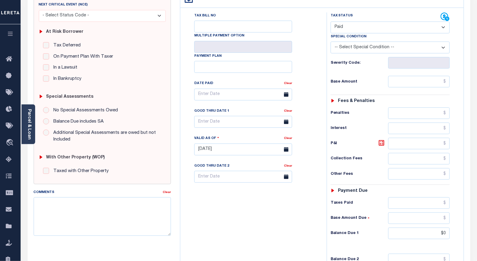
scroll to position [0, 0]
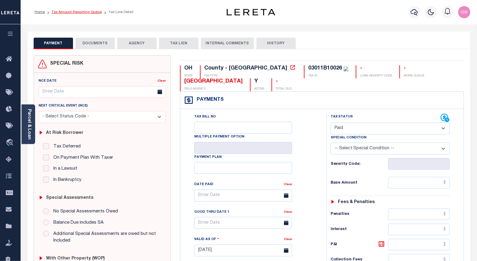
click at [77, 12] on link "Tax Amount Reporting Queue" at bounding box center [77, 12] width 50 height 4
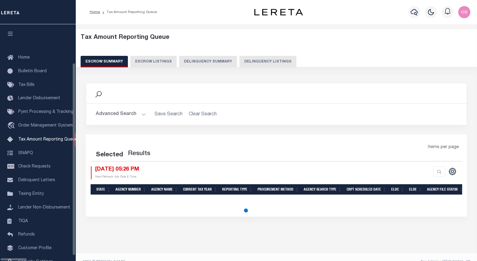
select select "100"
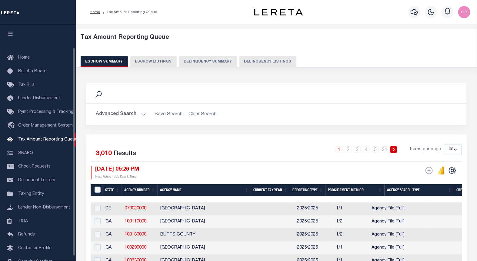
scroll to position [26, 0]
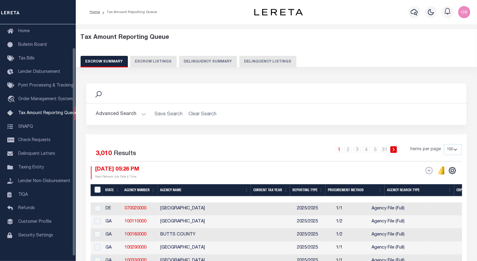
click at [262, 55] on div "Tax Amount Reporting Queue Escrow Summary Escrow Listings Delinquency Summary" at bounding box center [277, 50] width 392 height 33
click at [258, 62] on button "Delinquency Listings" at bounding box center [268, 62] width 57 height 12
select select "100"
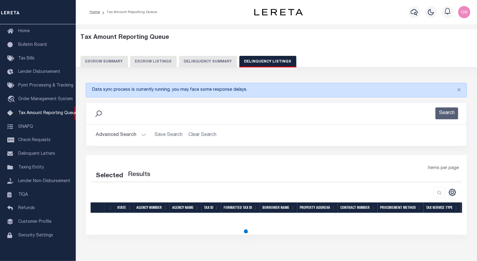
select select "100"
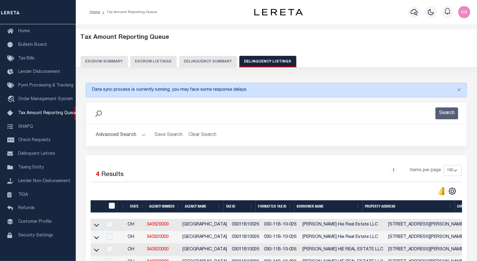
click at [142, 134] on button "Advanced Search" at bounding box center [121, 135] width 50 height 12
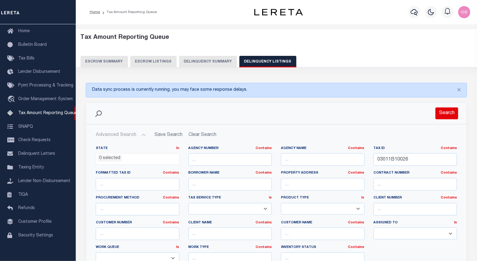
click at [446, 112] on button "Search" at bounding box center [447, 113] width 23 height 12
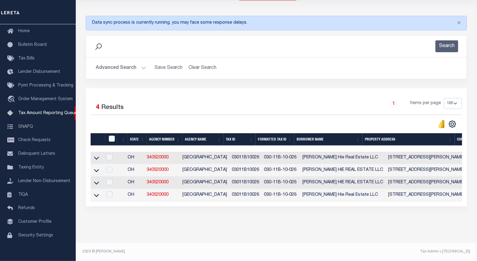
scroll to position [72, 0]
click at [96, 169] on icon at bounding box center [96, 170] width 5 height 3
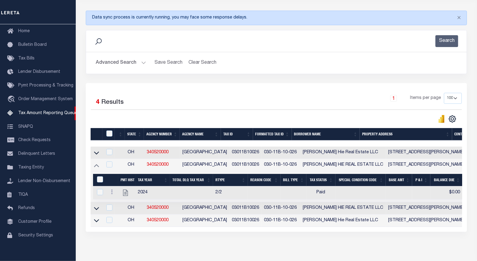
drag, startPoint x: 96, startPoint y: 167, endPoint x: 114, endPoint y: 122, distance: 48.2
click at [96, 167] on icon at bounding box center [96, 165] width 5 height 3
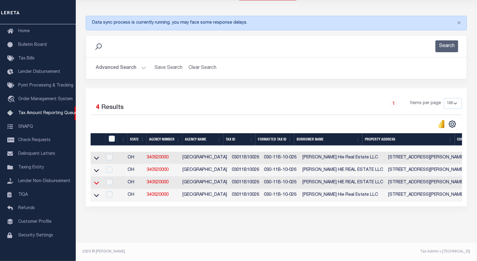
click at [98, 181] on icon at bounding box center [96, 182] width 5 height 3
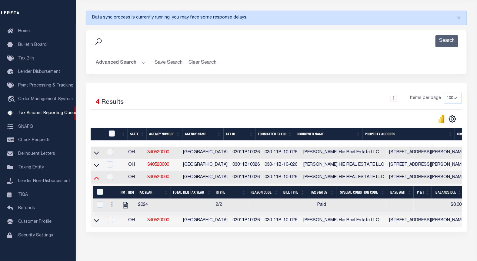
click at [97, 180] on icon at bounding box center [96, 177] width 5 height 6
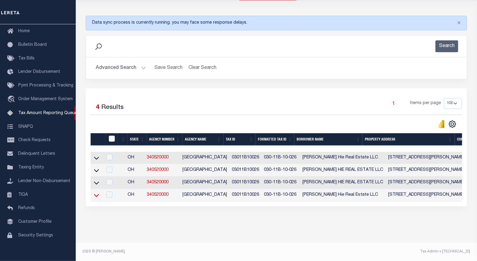
click at [96, 192] on icon at bounding box center [96, 195] width 5 height 6
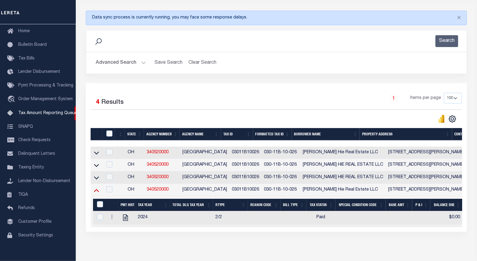
click at [96, 193] on icon at bounding box center [96, 190] width 5 height 6
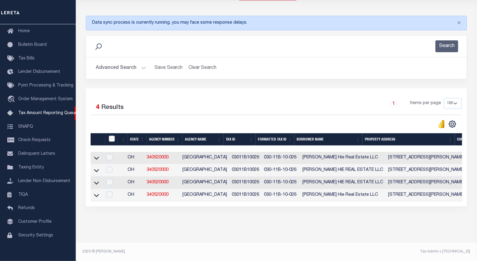
click at [110, 136] on input "checkbox" at bounding box center [112, 139] width 6 height 6
checkbox input "true"
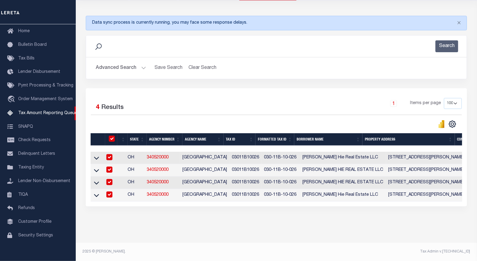
checkbox input "true"
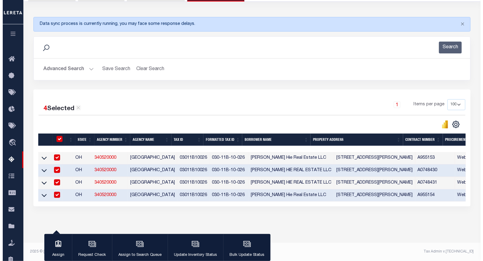
scroll to position [71, 0]
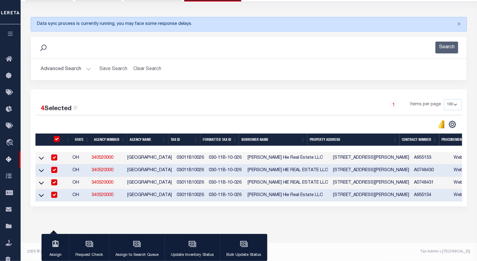
click at [194, 228] on div "Tax Amount Reporting Queue Escrow Summary Escrow Listings In" at bounding box center [248, 104] width 453 height 278
click at [191, 237] on div "button" at bounding box center [192, 244] width 15 height 15
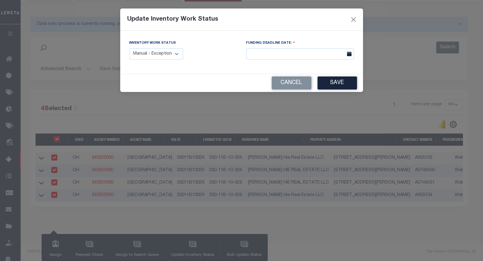
click at [163, 55] on select "Manual - Exception Pended - Awaiting Search Late Add Exception Completed" at bounding box center [156, 54] width 54 height 12
select select "4"
click at [129, 48] on select "Manual - Exception Pended - Awaiting Search Late Add Exception Completed" at bounding box center [156, 54] width 54 height 12
click at [341, 85] on button "Save" at bounding box center [336, 82] width 39 height 13
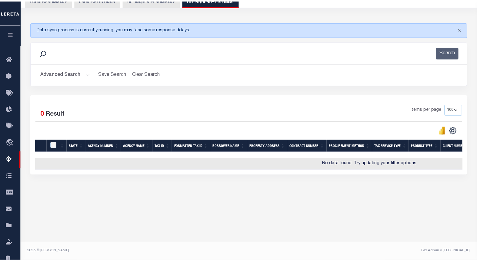
scroll to position [61, 0]
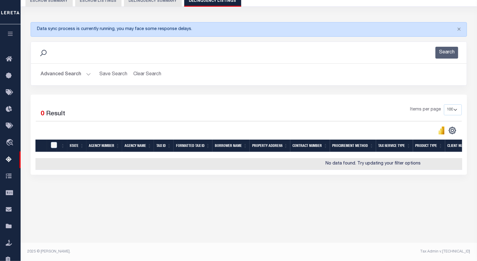
click at [85, 74] on button "Advanced Search" at bounding box center [66, 75] width 50 height 12
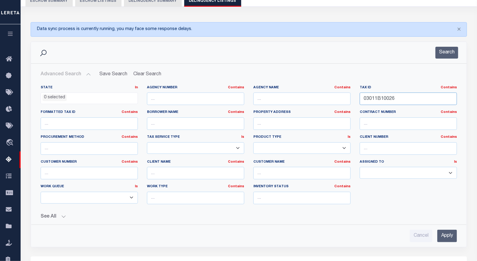
click at [376, 100] on input "03011B10026" at bounding box center [408, 99] width 97 height 12
paste input "D24013"
type input "03011D24013"
click at [449, 52] on button "Search" at bounding box center [447, 53] width 23 height 12
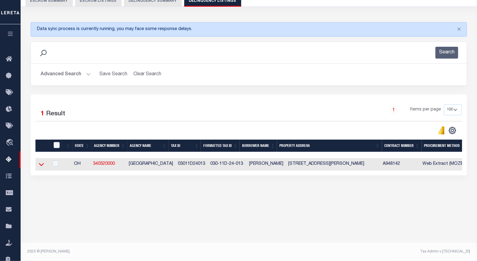
click at [39, 166] on icon at bounding box center [41, 164] width 5 height 6
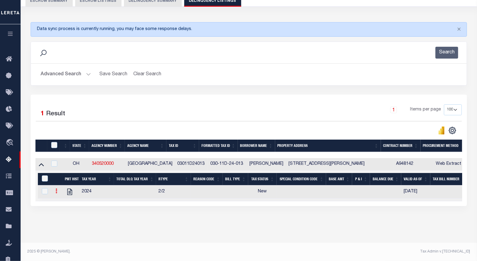
click at [56, 192] on icon at bounding box center [57, 190] width 2 height 5
click at [64, 201] on img "" at bounding box center [64, 201] width 6 height 6
checkbox input "true"
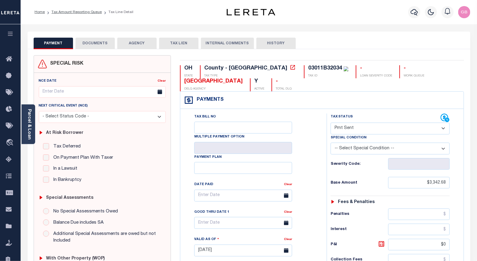
click at [359, 128] on select "- Select Status Code - Open Due/Unpaid Paid Incomplete No Tax Due Internal Refu…" at bounding box center [391, 129] width 120 height 12
select select "PYD"
click at [331, 123] on select "- Select Status Code - Open Due/Unpaid Paid Incomplete No Tax Due Internal Refu…" at bounding box center [391, 129] width 120 height 12
type input "[DATE]"
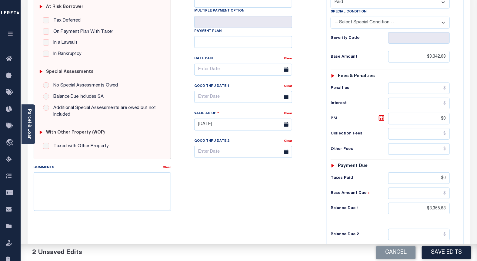
scroll to position [168, 0]
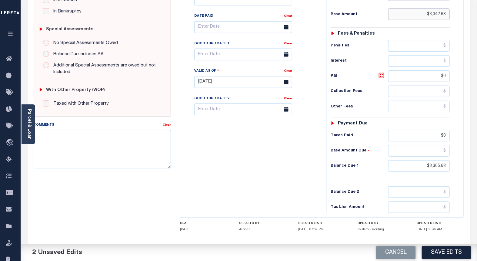
click at [442, 16] on input "$3,342.68" at bounding box center [420, 14] width 62 height 12
click at [438, 166] on input "$3,365.68" at bounding box center [420, 166] width 62 height 12
type input "$.00"
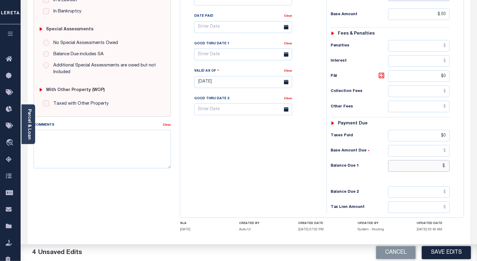
type input "$"
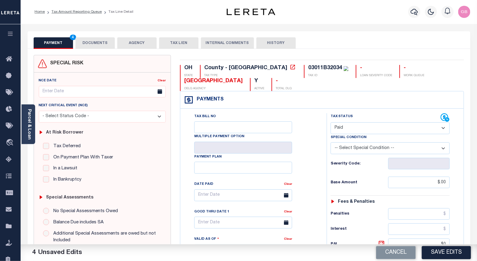
scroll to position [0, 0]
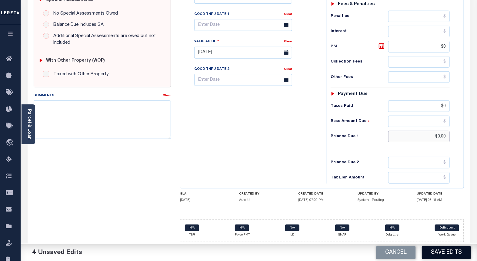
type input "$0.00"
click at [449, 253] on button "Save Edits" at bounding box center [446, 252] width 49 height 13
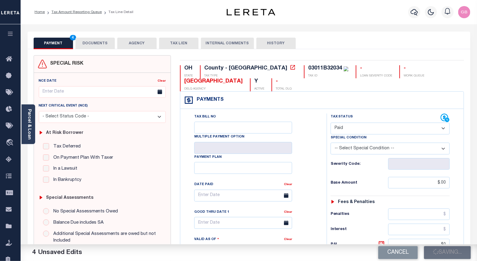
click at [103, 43] on button "DOCUMENTS" at bounding box center [95, 44] width 39 height 12
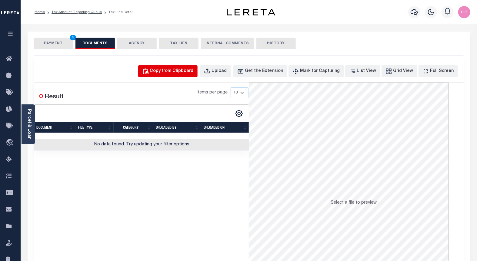
click at [177, 71] on div "Copy from Clipboard" at bounding box center [172, 71] width 44 height 7
select select "POP"
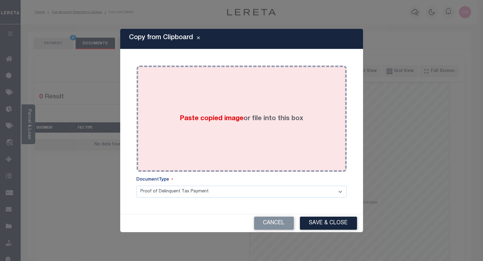
click at [211, 113] on div "Paste copied image or file into this box" at bounding box center [241, 118] width 201 height 97
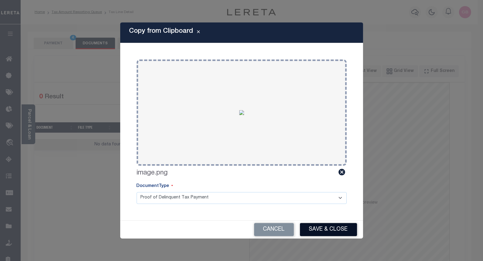
click at [314, 228] on button "Save & Close" at bounding box center [328, 229] width 57 height 13
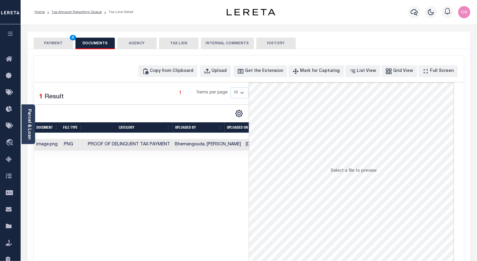
click at [60, 41] on button "PAYMENT 4" at bounding box center [53, 44] width 39 height 12
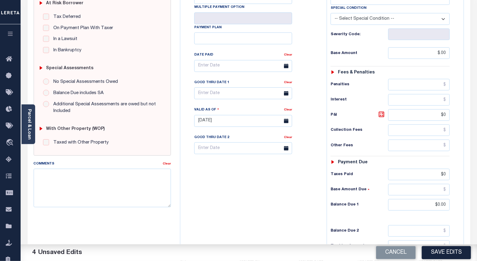
scroll to position [198, 0]
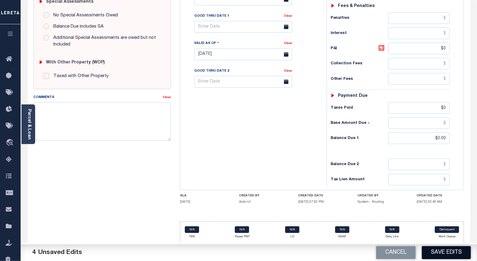
click at [448, 256] on button "Save Edits" at bounding box center [446, 252] width 49 height 13
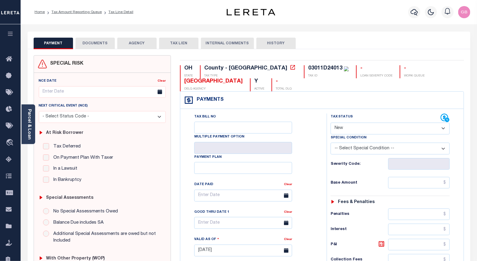
click at [371, 129] on select "- Select Status Code - Open Due/Unpaid Paid Incomplete No Tax Due Internal Refu…" at bounding box center [391, 129] width 120 height 12
select select "PYD"
click at [331, 123] on select "- Select Status Code - Open Due/Unpaid Paid Incomplete No Tax Due Internal Refu…" at bounding box center [391, 129] width 120 height 12
type input "[DATE]"
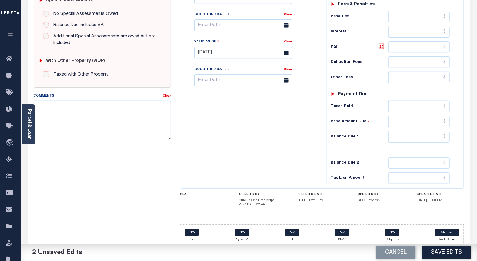
scroll to position [204, 0]
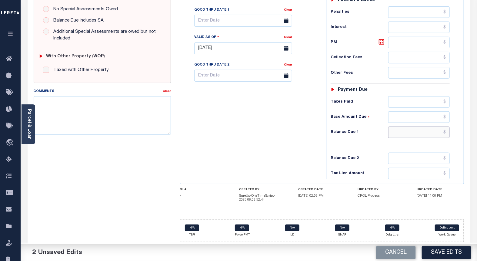
click at [447, 132] on input "text" at bounding box center [420, 132] width 62 height 12
type input "$0.00"
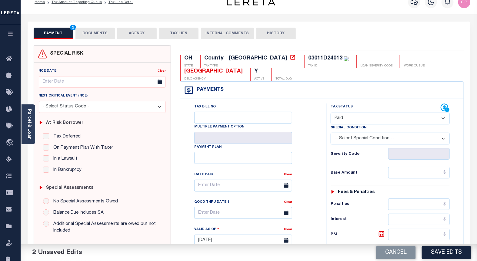
scroll to position [0, 0]
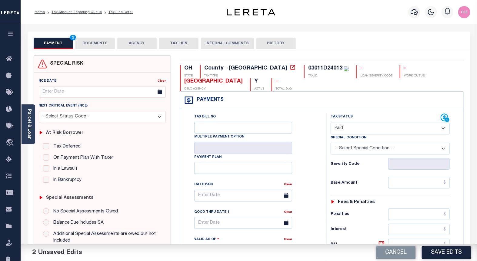
click at [99, 44] on button "DOCUMENTS" at bounding box center [95, 44] width 39 height 12
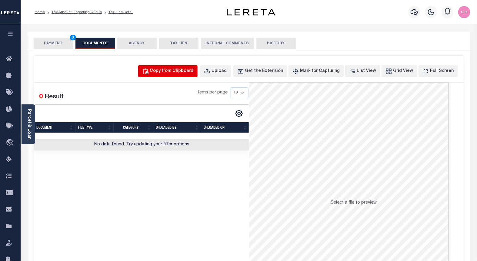
click at [175, 72] on div "Copy from Clipboard" at bounding box center [172, 71] width 44 height 7
select select "POP"
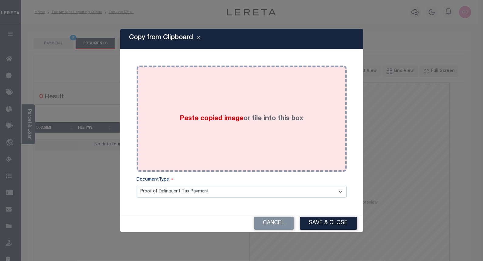
click at [247, 116] on label "Paste copied image or file into this box" at bounding box center [241, 119] width 123 height 10
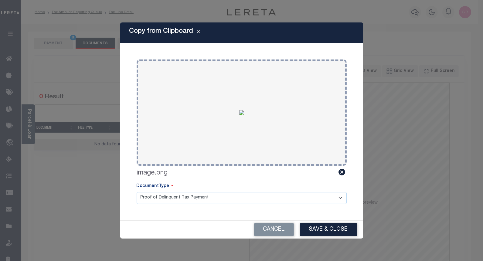
click at [325, 224] on button "Save & Close" at bounding box center [328, 229] width 57 height 13
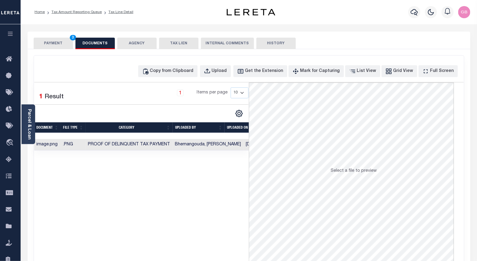
click at [55, 44] on button "PAYMENT 3" at bounding box center [53, 44] width 39 height 12
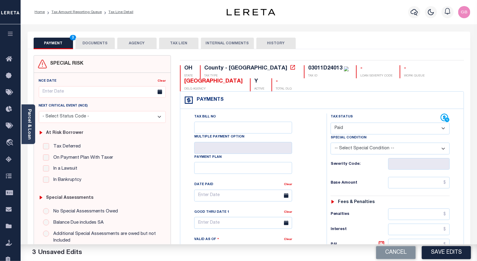
click at [348, 127] on select "- Select Status Code - Open Due/Unpaid Paid Incomplete No Tax Due Internal Refu…" at bounding box center [391, 129] width 120 height 12
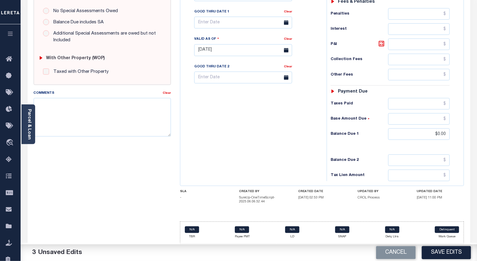
scroll to position [201, 0]
click at [447, 254] on button "Save Edits" at bounding box center [446, 252] width 49 height 13
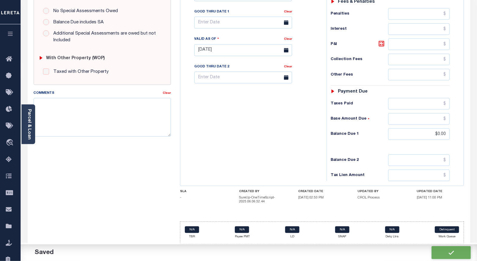
checkbox input "false"
type input "$0"
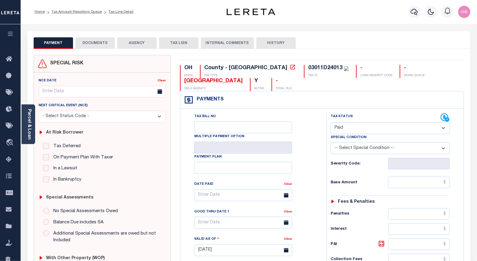
scroll to position [0, 0]
click at [75, 10] on link "Tax Amount Reporting Queue" at bounding box center [77, 12] width 50 height 4
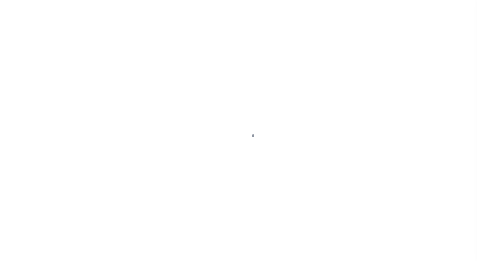
select select "PYD"
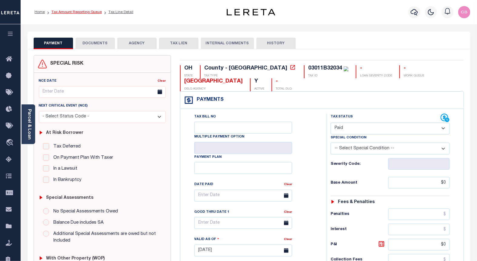
click at [75, 12] on link "Tax Amount Reporting Queue" at bounding box center [77, 12] width 50 height 4
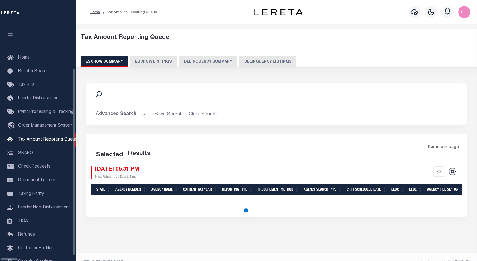
click at [242, 64] on button "Delinquency Listings" at bounding box center [268, 62] width 57 height 12
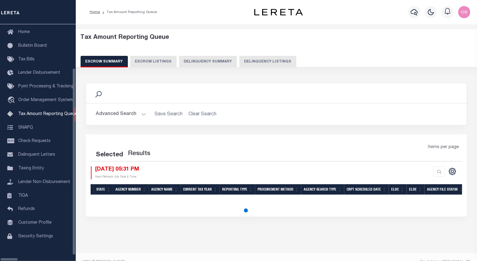
select select "100"
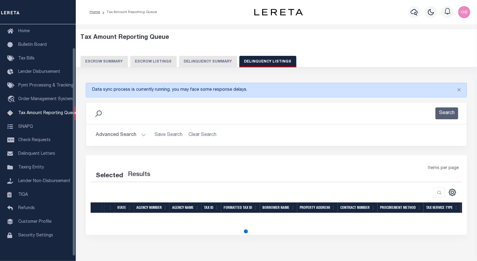
select select "100"
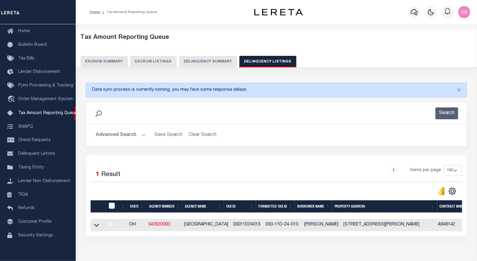
click at [141, 134] on button "Advanced Search" at bounding box center [121, 135] width 50 height 12
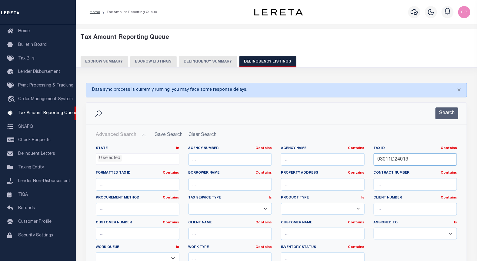
click at [396, 160] on input "03011D24013" at bounding box center [416, 159] width 84 height 12
paste input "B32034"
click at [396, 160] on input "03011D24013" at bounding box center [416, 159] width 84 height 12
type input "03011B32034"
click at [445, 114] on button "Search" at bounding box center [447, 113] width 23 height 12
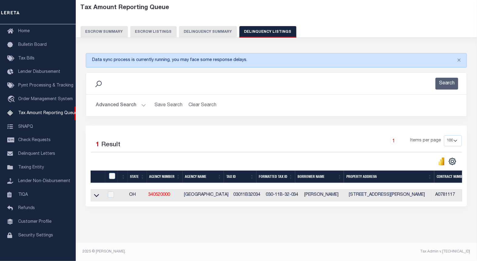
scroll to position [34, 0]
click at [97, 194] on icon at bounding box center [96, 195] width 5 height 6
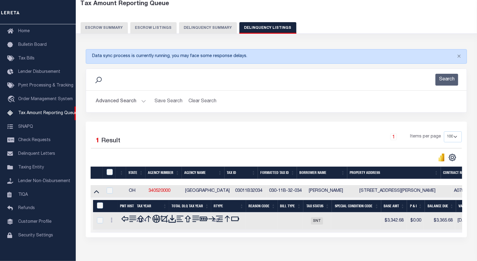
scroll to position [66, 0]
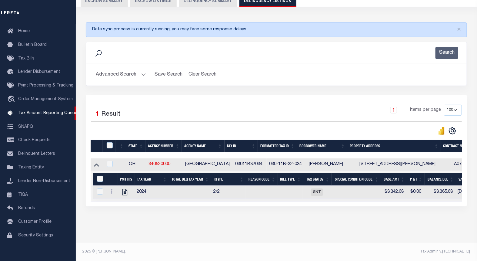
click at [111, 189] on icon at bounding box center [112, 191] width 2 height 5
click at [119, 200] on img "" at bounding box center [119, 201] width 6 height 6
checkbox input "true"
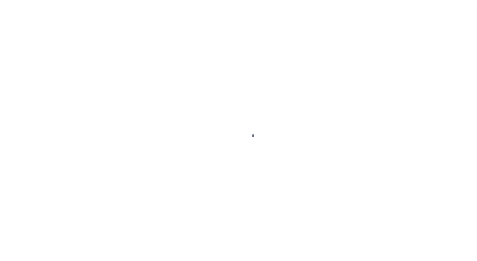
select select "PYD"
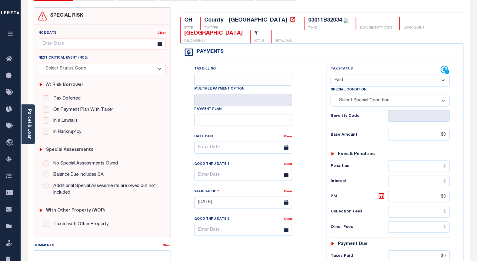
scroll to position [199, 0]
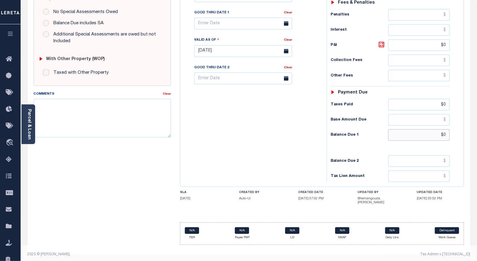
click at [446, 133] on input "$0" at bounding box center [420, 135] width 62 height 12
type input "$00.00"
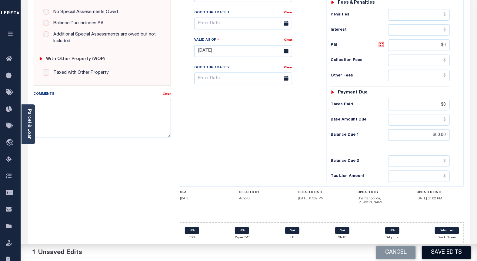
click at [450, 247] on button "Save Edits" at bounding box center [446, 252] width 49 height 13
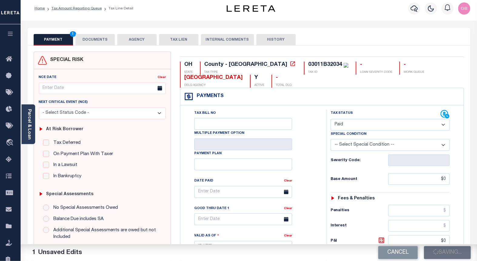
scroll to position [0, 0]
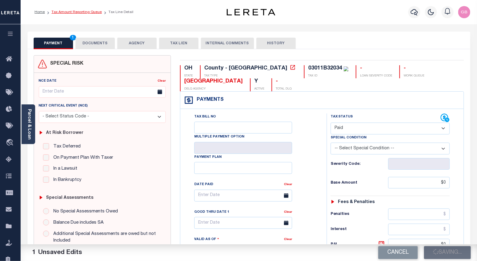
click at [76, 13] on link "Tax Amount Reporting Queue" at bounding box center [77, 12] width 50 height 4
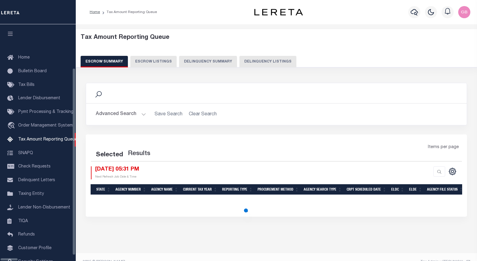
select select "100"
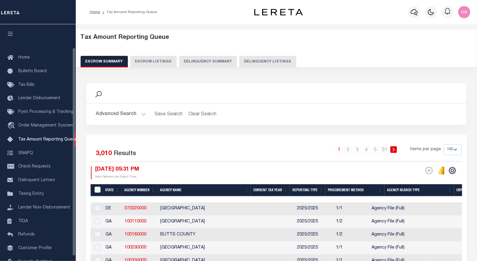
scroll to position [26, 0]
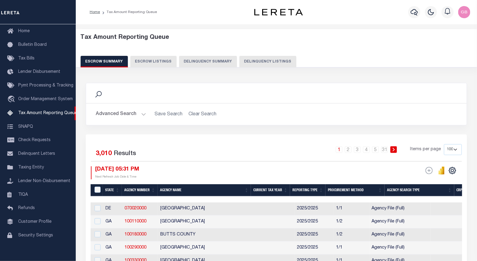
click at [243, 66] on button "Delinquency Listings" at bounding box center [268, 62] width 57 height 12
select select "100"
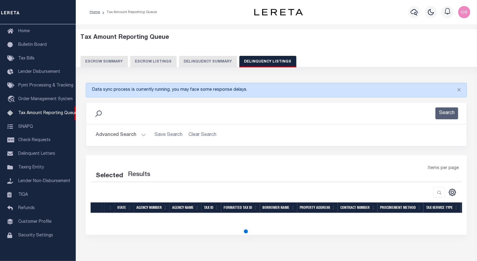
select select "100"
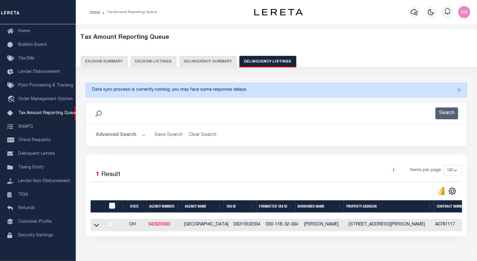
click at [141, 134] on button "Advanced Search" at bounding box center [121, 135] width 50 height 12
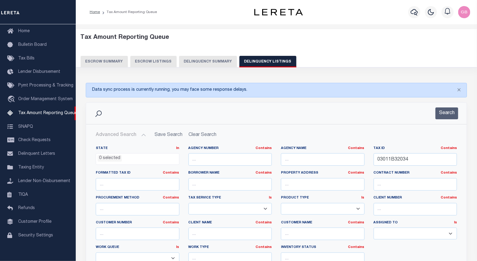
click at [447, 115] on button "Search" at bounding box center [447, 113] width 23 height 12
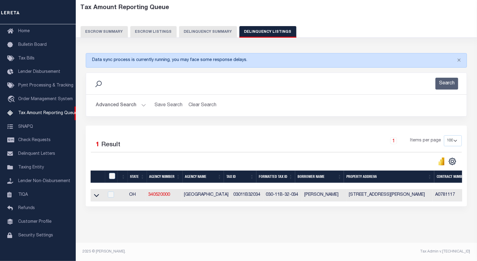
scroll to position [34, 0]
click at [96, 192] on icon at bounding box center [96, 195] width 5 height 6
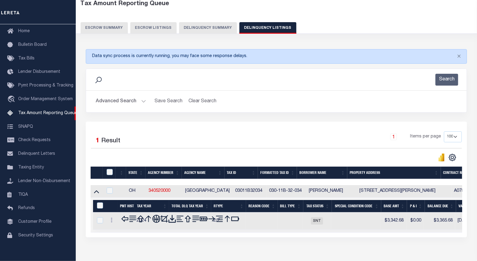
scroll to position [35, 0]
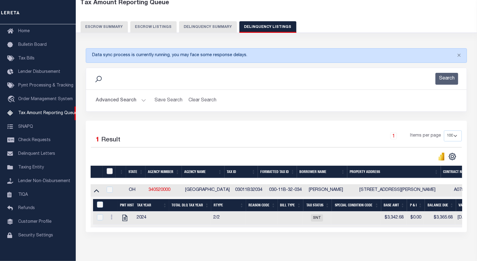
click at [112, 172] on input "checkbox" at bounding box center [110, 171] width 6 height 6
checkbox input "true"
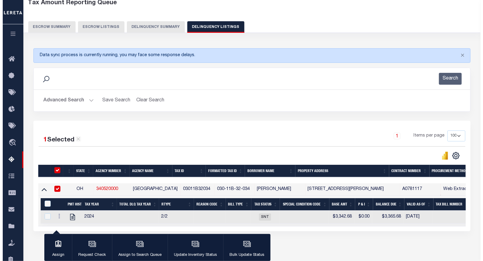
scroll to position [65, 0]
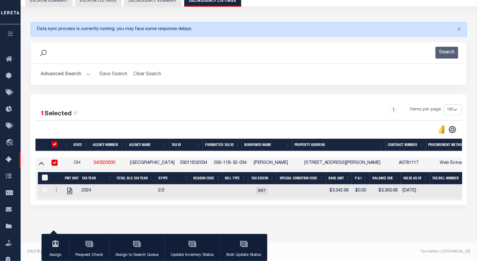
click at [42, 177] on input "&nbsp;" at bounding box center [45, 177] width 6 height 6
checkbox input "true"
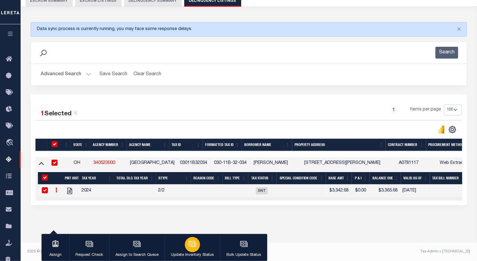
click at [187, 243] on div "button" at bounding box center [192, 244] width 15 height 15
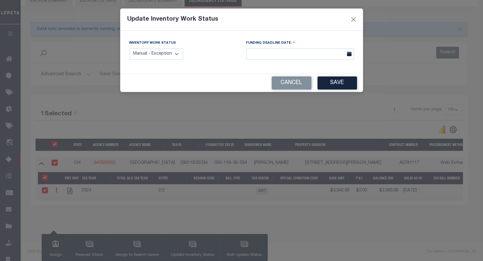
click at [156, 57] on select "Manual - Exception Pended - Awaiting Search Late Add Exception Completed" at bounding box center [156, 54] width 54 height 12
select select "4"
click at [129, 48] on select "Manual - Exception Pended - Awaiting Search Late Add Exception Completed" at bounding box center [156, 54] width 54 height 12
click at [332, 80] on button "Save" at bounding box center [336, 82] width 39 height 13
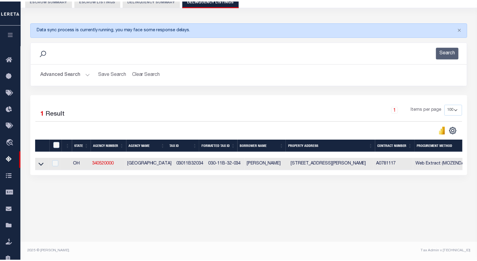
scroll to position [61, 0]
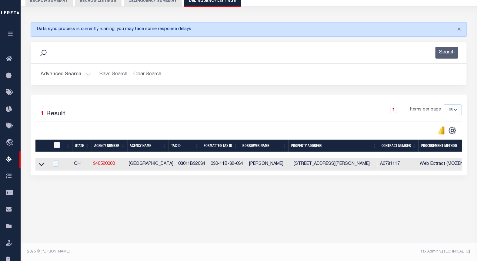
click at [86, 75] on button "Advanced Search" at bounding box center [66, 75] width 50 height 12
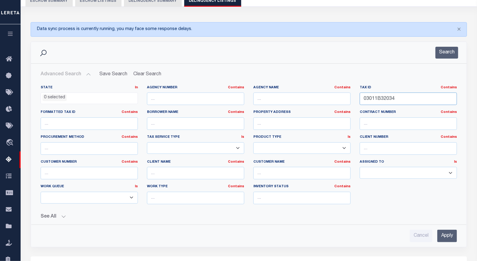
click at [382, 98] on input "03011B32034" at bounding box center [408, 99] width 97 height 12
paste input "312A2402"
type input "03312A24024"
click at [453, 52] on button "Search" at bounding box center [447, 53] width 23 height 12
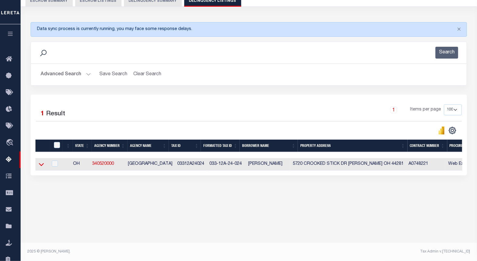
click at [40, 167] on icon at bounding box center [41, 164] width 5 height 6
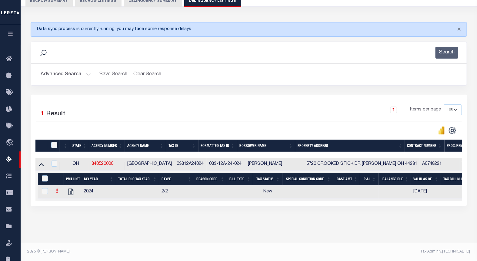
click at [55, 194] on link at bounding box center [57, 191] width 7 height 5
click at [62, 204] on img "" at bounding box center [64, 201] width 6 height 6
checkbox input "true"
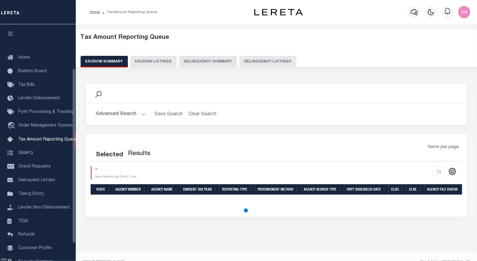
click at [260, 62] on button "Delinquency Listings" at bounding box center [268, 62] width 57 height 12
select select "100"
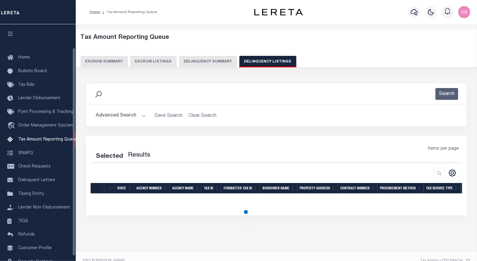
scroll to position [26, 0]
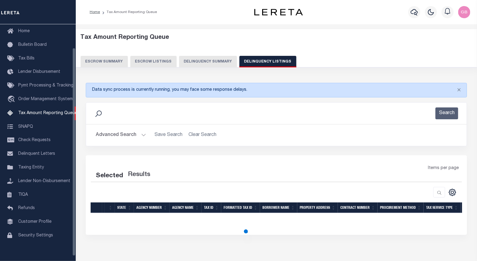
select select "100"
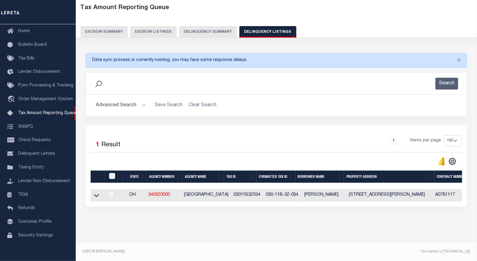
scroll to position [34, 0]
click at [110, 173] on input "checkbox" at bounding box center [112, 176] width 6 height 6
checkbox input "true"
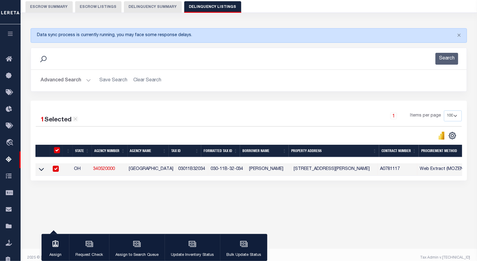
scroll to position [61, 0]
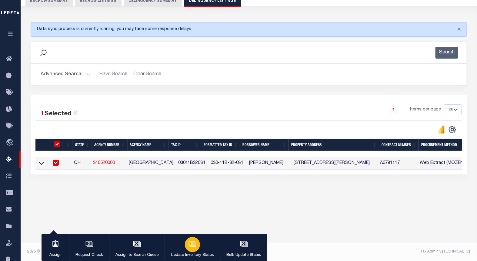
click at [187, 240] on div "button" at bounding box center [192, 244] width 15 height 15
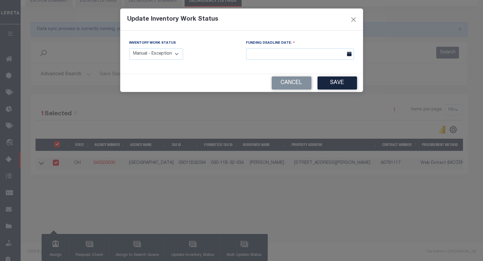
click at [166, 61] on div "Inventory Work Status Manual - Exception Pended - Awaiting Search Late Add Exce…" at bounding box center [183, 52] width 117 height 25
click at [163, 56] on select "Manual - Exception Pended - Awaiting Search Late Add Exception Completed" at bounding box center [156, 54] width 54 height 12
select select "4"
click at [129, 48] on select "Manual - Exception Pended - Awaiting Search Late Add Exception Completed" at bounding box center [156, 54] width 54 height 12
click at [348, 83] on button "Save" at bounding box center [336, 82] width 39 height 13
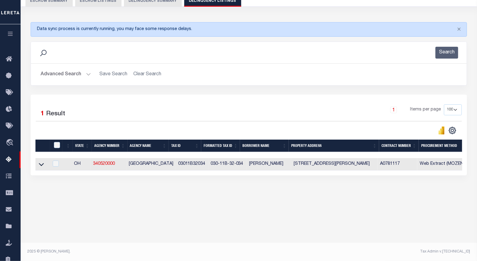
click at [89, 74] on button "Advanced Search" at bounding box center [66, 75] width 50 height 12
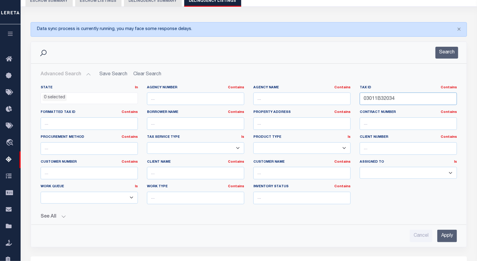
click at [383, 95] on input "03011B32034" at bounding box center [408, 99] width 97 height 12
paste input "312C10033"
type input "03312C10033"
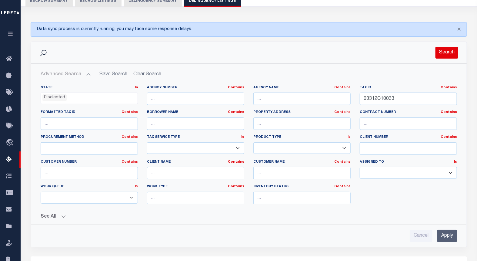
click at [448, 52] on button "Search" at bounding box center [447, 53] width 23 height 12
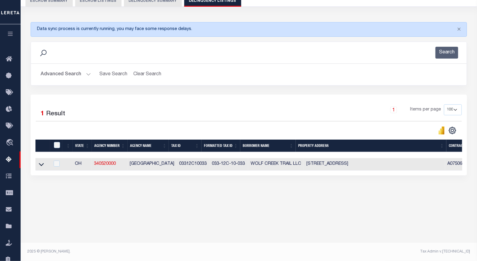
click at [42, 166] on icon at bounding box center [41, 164] width 5 height 3
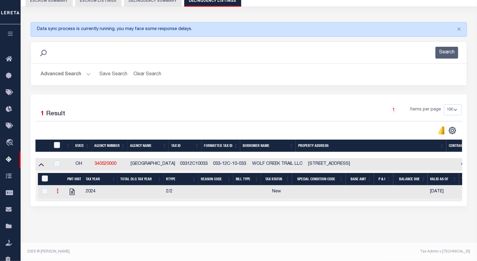
click at [58, 193] on icon at bounding box center [58, 190] width 2 height 5
click at [64, 202] on img "" at bounding box center [65, 201] width 6 height 6
checkbox input "true"
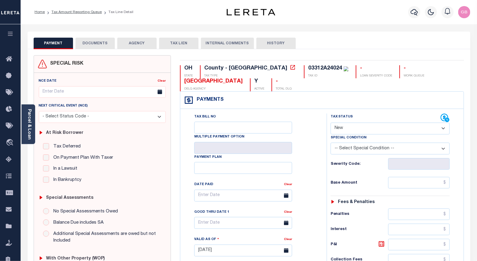
click at [351, 124] on select "- Select Status Code - Open Due/Unpaid Paid Incomplete No Tax Due Internal Refu…" at bounding box center [391, 129] width 120 height 12
select select "PYD"
click at [331, 123] on select "- Select Status Code - Open Due/Unpaid Paid Incomplete No Tax Due Internal Refu…" at bounding box center [391, 129] width 120 height 12
type input "[DATE]"
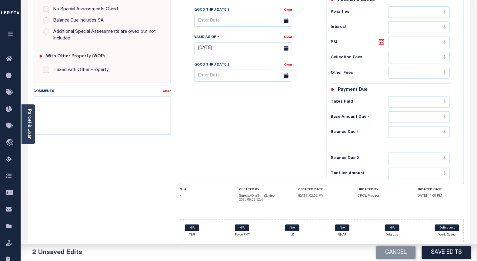
scroll to position [204, 0]
click at [447, 133] on input "text" at bounding box center [420, 132] width 62 height 12
type input "$0.00"
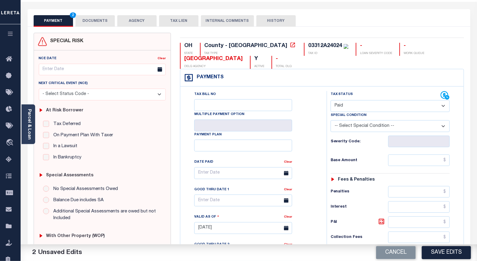
scroll to position [0, 0]
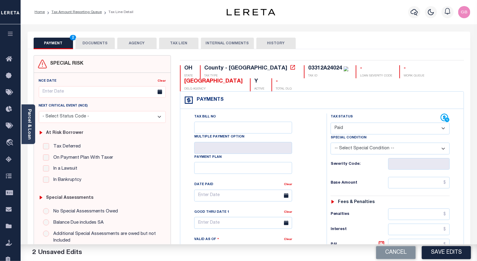
click at [99, 44] on button "DOCUMENTS" at bounding box center [95, 44] width 39 height 12
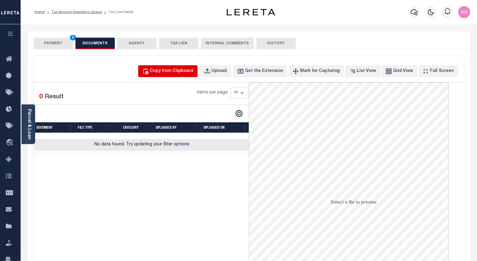
click at [171, 74] on div "Copy from Clipboard" at bounding box center [172, 71] width 44 height 7
select select "POP"
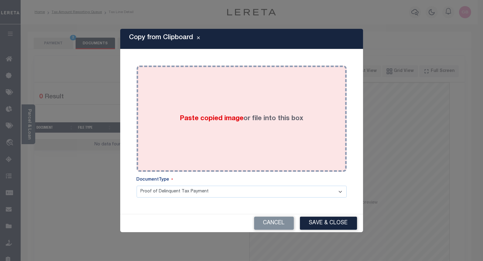
click at [221, 107] on div "Paste copied image or file into this box" at bounding box center [241, 118] width 201 height 97
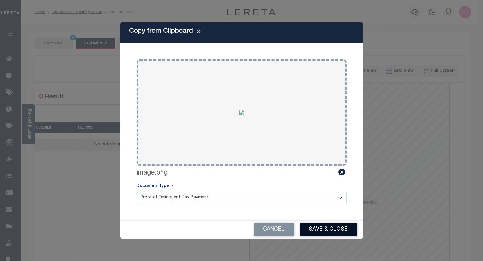
click at [328, 230] on button "Save & Close" at bounding box center [328, 229] width 57 height 13
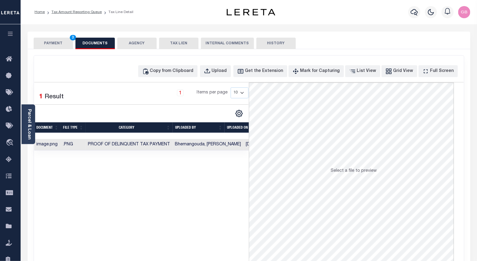
click at [47, 38] on button "PAYMENT 3" at bounding box center [53, 44] width 39 height 12
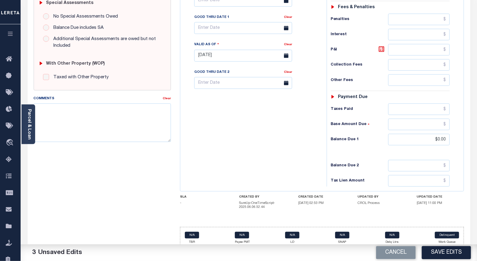
scroll to position [201, 0]
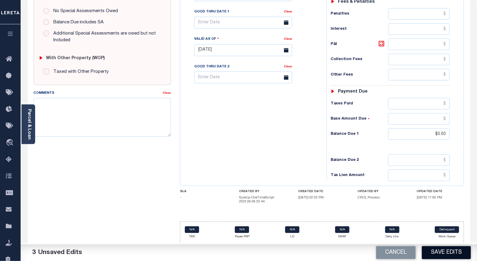
click at [447, 253] on button "Save Edits" at bounding box center [446, 252] width 49 height 13
checkbox input "false"
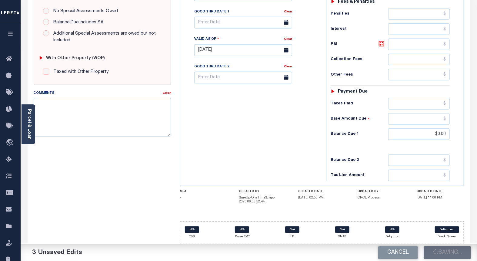
type input "$0"
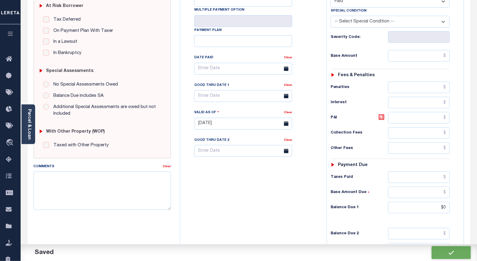
scroll to position [0, 0]
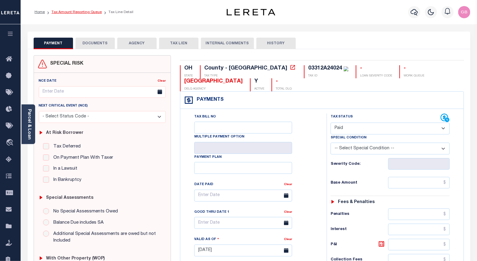
click at [70, 13] on link "Tax Amount Reporting Queue" at bounding box center [77, 12] width 50 height 4
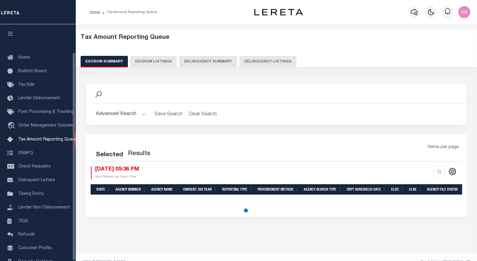
click at [266, 64] on button "Delinquency Listings" at bounding box center [268, 62] width 57 height 12
select select "100"
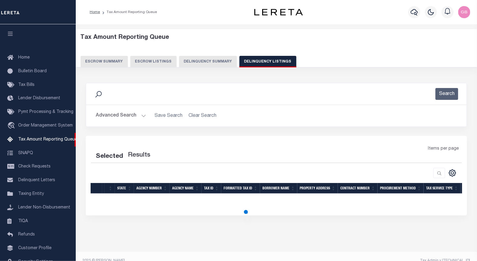
scroll to position [32, 0]
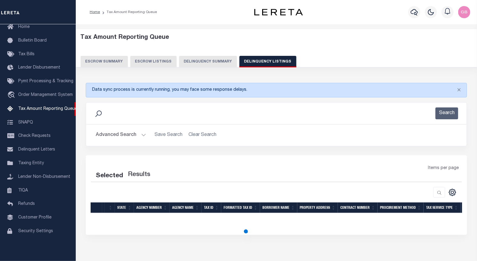
select select "100"
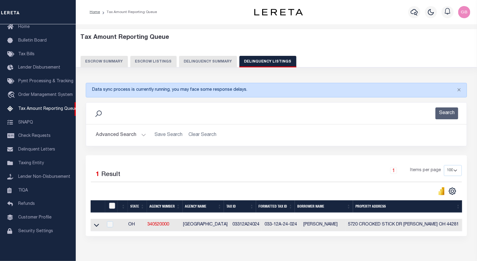
click at [110, 209] on input "checkbox" at bounding box center [112, 206] width 6 height 6
checkbox input "true"
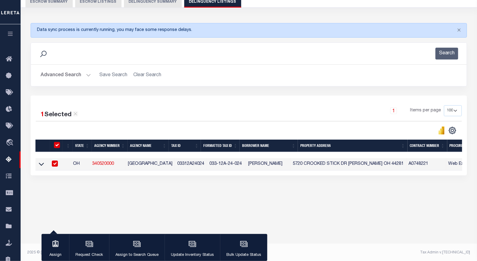
scroll to position [61, 0]
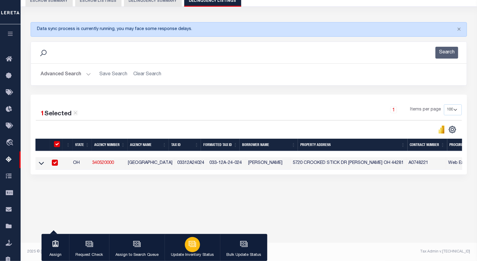
click at [192, 251] on div "button" at bounding box center [192, 244] width 15 height 15
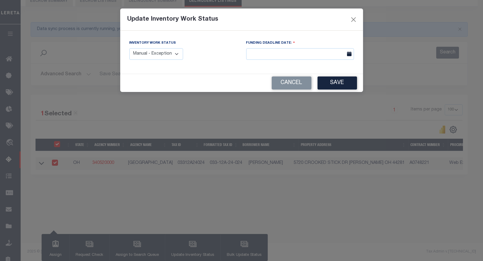
click at [164, 56] on select "Manual - Exception Pended - Awaiting Search Late Add Exception Completed" at bounding box center [156, 54] width 54 height 12
select select "4"
click at [129, 48] on select "Manual - Exception Pended - Awaiting Search Late Add Exception Completed" at bounding box center [156, 54] width 54 height 12
click at [357, 83] on div "Cancel Save" at bounding box center [241, 83] width 243 height 18
click at [348, 81] on button "Save" at bounding box center [336, 82] width 39 height 13
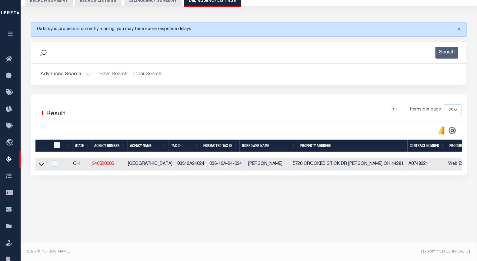
click at [88, 72] on button "Advanced Search" at bounding box center [66, 75] width 50 height 12
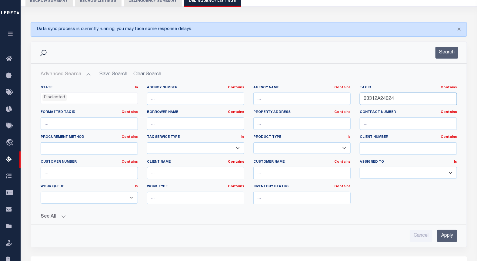
click at [376, 102] on input "03312A24024" at bounding box center [408, 99] width 97 height 12
paste input "C18057"
type input "03312C18057"
click at [448, 50] on button "Search" at bounding box center [447, 53] width 23 height 12
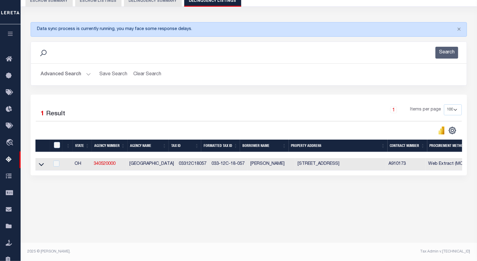
click at [41, 166] on icon at bounding box center [41, 164] width 5 height 3
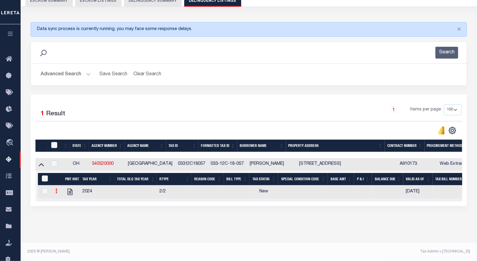
click at [56, 193] on icon at bounding box center [57, 190] width 2 height 5
click at [62, 203] on img "" at bounding box center [64, 201] width 6 height 6
checkbox input "true"
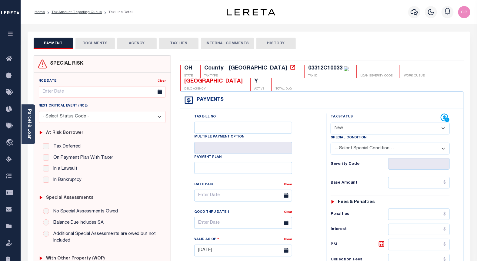
click at [349, 127] on select "- Select Status Code - Open Due/Unpaid Paid Incomplete No Tax Due Internal Refu…" at bounding box center [391, 129] width 120 height 12
select select "PYD"
click at [331, 123] on select "- Select Status Code - Open Due/Unpaid Paid Incomplete No Tax Due Internal Refu…" at bounding box center [391, 129] width 120 height 12
type input "[DATE]"
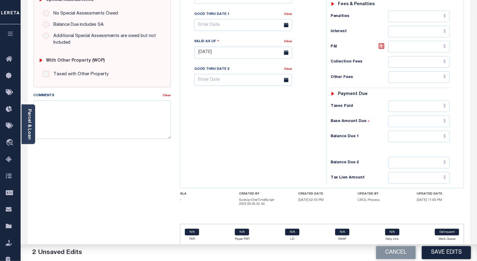
scroll to position [204, 0]
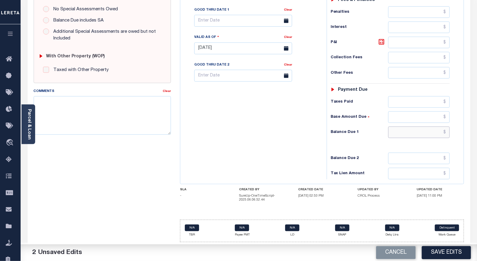
click at [447, 130] on input "text" at bounding box center [420, 132] width 62 height 12
type input "$0.00"
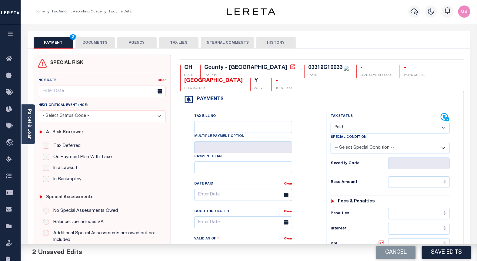
scroll to position [0, 0]
click at [102, 40] on button "DOCUMENTS" at bounding box center [95, 44] width 39 height 12
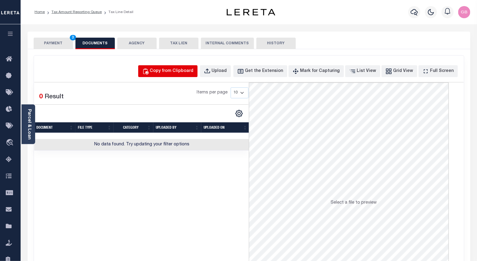
click at [183, 75] on button "Copy from Clipboard" at bounding box center [167, 71] width 59 height 12
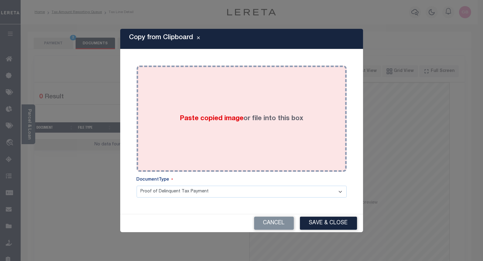
click at [236, 115] on span "Paste copied image" at bounding box center [212, 118] width 64 height 7
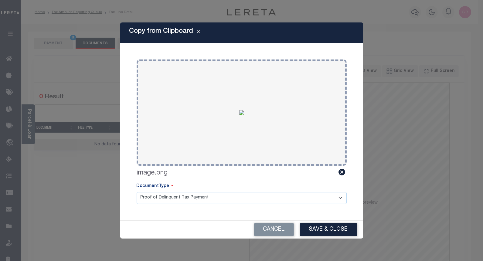
click at [325, 227] on button "Save & Close" at bounding box center [328, 229] width 57 height 13
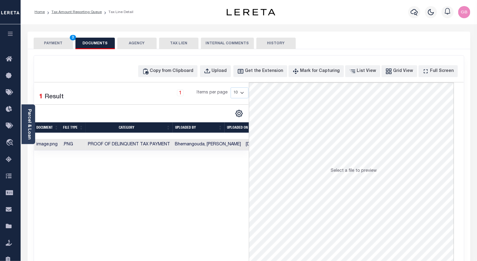
click at [50, 45] on button "PAYMENT 3" at bounding box center [53, 44] width 39 height 12
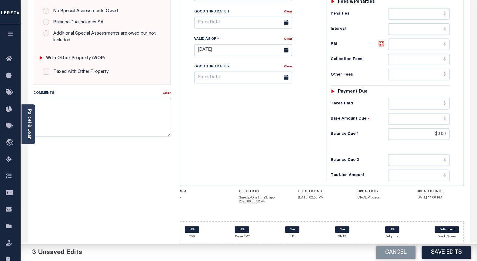
scroll to position [201, 0]
click at [431, 255] on button "Save Edits" at bounding box center [446, 252] width 49 height 13
checkbox input "false"
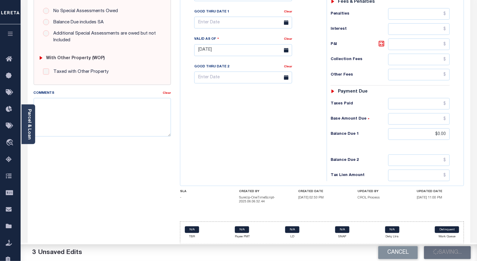
checkbox input "false"
type input "$0"
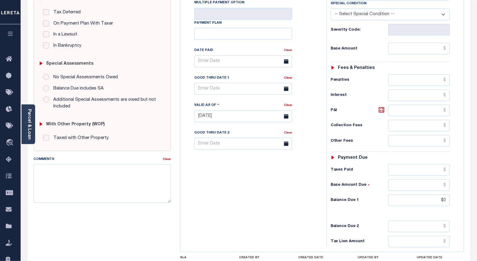
scroll to position [0, 0]
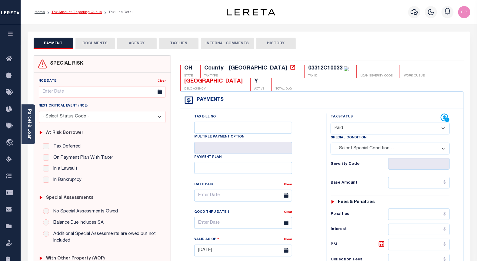
click at [75, 12] on link "Tax Amount Reporting Queue" at bounding box center [77, 12] width 50 height 4
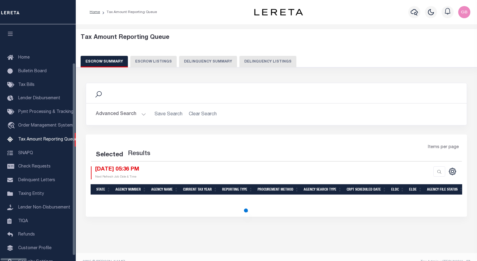
click at [240, 59] on button "Delinquency Listings" at bounding box center [268, 62] width 57 height 12
select select "100"
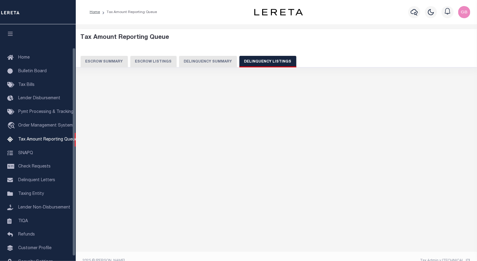
scroll to position [26, 0]
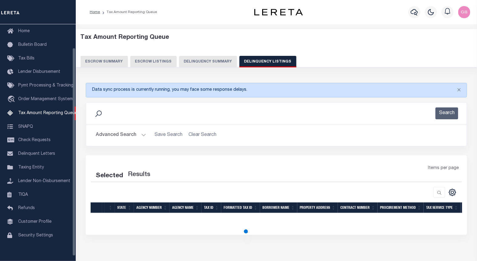
select select "100"
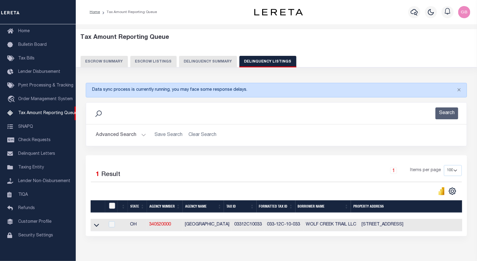
click at [112, 209] on input "checkbox" at bounding box center [112, 206] width 6 height 6
checkbox input "true"
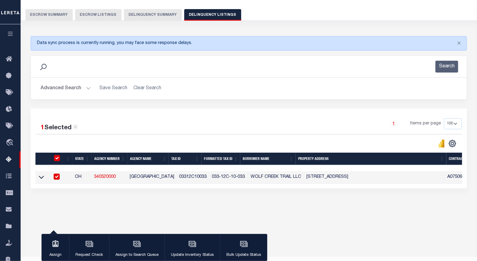
scroll to position [61, 0]
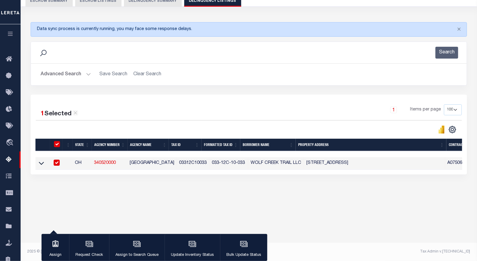
click at [443, 53] on button "Search" at bounding box center [447, 53] width 23 height 12
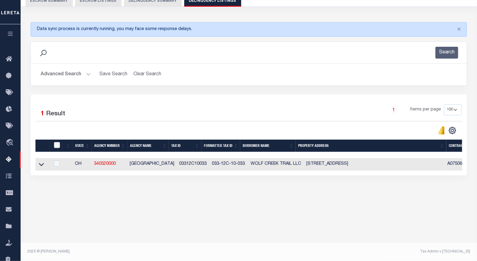
click at [56, 147] on input "checkbox" at bounding box center [57, 145] width 6 height 6
checkbox input "true"
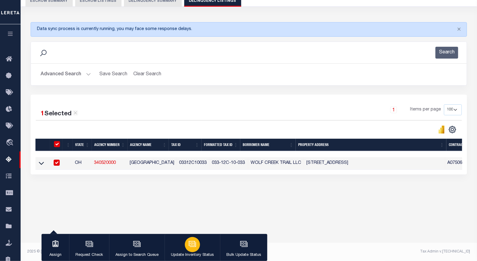
click at [201, 244] on button "Update Inventory Status" at bounding box center [193, 247] width 56 height 27
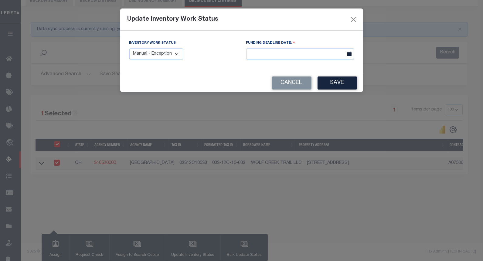
click at [159, 52] on select "Manual - Exception Pended - Awaiting Search Late Add Exception Completed" at bounding box center [156, 54] width 54 height 12
select select "4"
click at [129, 48] on select "Manual - Exception Pended - Awaiting Search Late Add Exception Completed" at bounding box center [156, 54] width 54 height 12
click at [335, 86] on button "Save" at bounding box center [336, 82] width 39 height 13
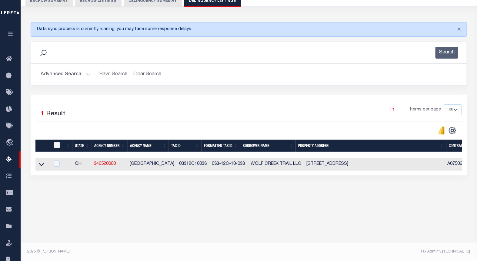
click at [89, 73] on button "Advanced Search" at bounding box center [66, 75] width 50 height 12
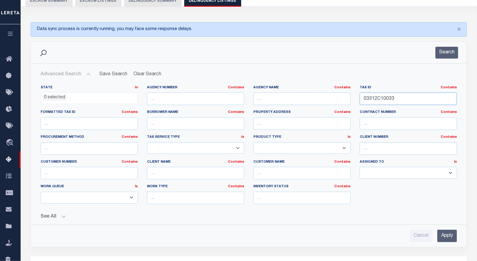
click at [370, 97] on input "03312C10033" at bounding box center [408, 99] width 97 height 12
click at [371, 97] on input "03312C10033" at bounding box center [408, 99] width 97 height 12
paste input "04020A03183"
click at [387, 99] on input "03304020A0318312C10033" at bounding box center [408, 99] width 97 height 12
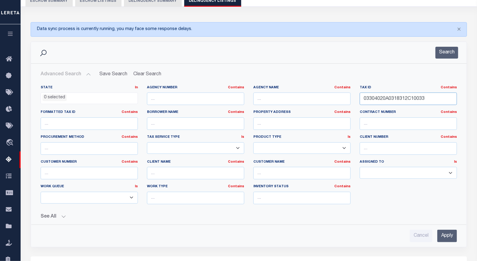
paste input "4020A0318"
type input "04020A03183"
click at [440, 56] on button "Search" at bounding box center [447, 53] width 23 height 12
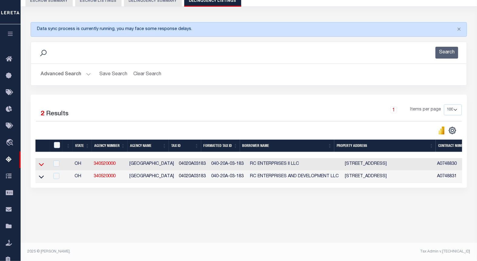
click at [42, 166] on icon at bounding box center [41, 164] width 5 height 3
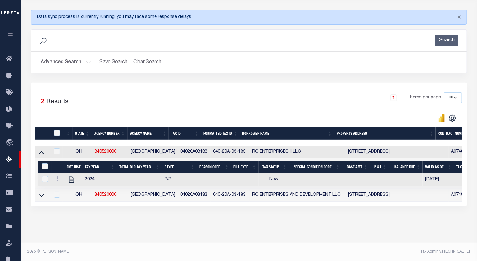
scroll to position [78, 0]
click at [58, 176] on icon at bounding box center [57, 178] width 2 height 5
click at [65, 187] on img "" at bounding box center [65, 189] width 6 height 6
checkbox input "true"
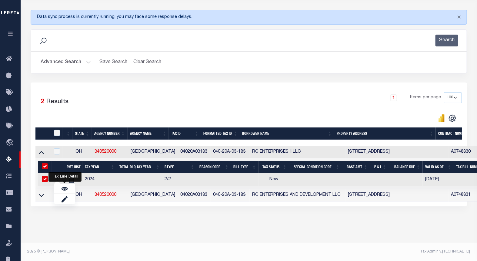
checkbox input "true"
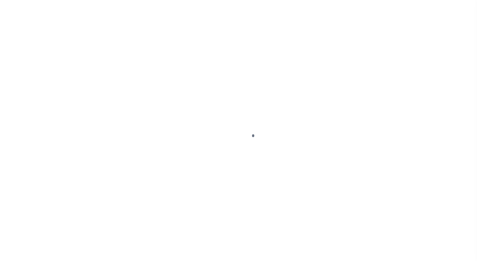
checkbox input "false"
type input "[DATE]"
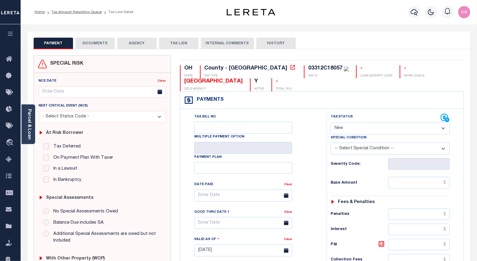
click at [360, 128] on select "- Select Status Code - Open Due/Unpaid Paid Incomplete No Tax Due Internal Refu…" at bounding box center [391, 129] width 120 height 12
select select "PYD"
click at [331, 123] on select "- Select Status Code - Open Due/Unpaid Paid Incomplete No Tax Due Internal Refu…" at bounding box center [391, 129] width 120 height 12
type input "[DATE]"
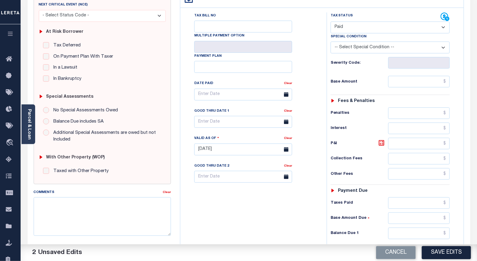
scroll to position [204, 0]
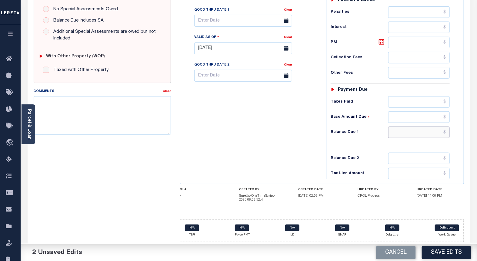
click at [447, 129] on input "text" at bounding box center [420, 132] width 62 height 12
type input "$0.00"
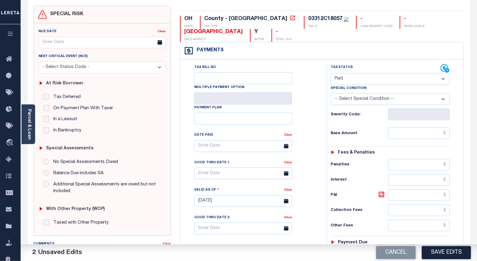
scroll to position [0, 0]
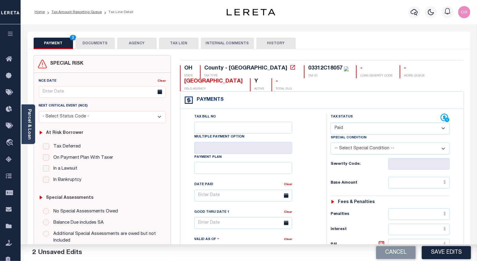
click at [86, 45] on button "DOCUMENTS" at bounding box center [95, 44] width 39 height 12
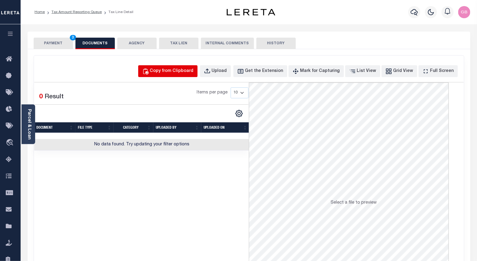
click at [172, 72] on div "Copy from Clipboard" at bounding box center [172, 71] width 44 height 7
select select "POP"
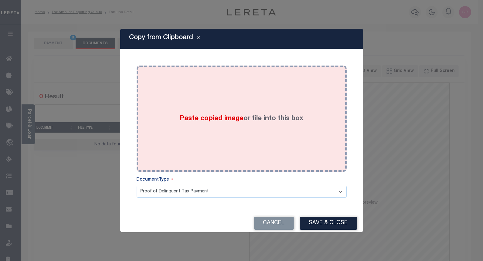
click at [218, 134] on div "Paste copied image or file into this box" at bounding box center [241, 118] width 201 height 97
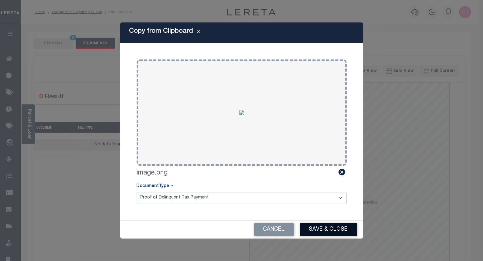
click at [322, 231] on button "Save & Close" at bounding box center [328, 229] width 57 height 13
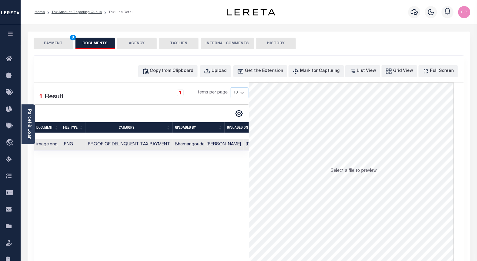
click at [54, 45] on button "PAYMENT 3" at bounding box center [53, 44] width 39 height 12
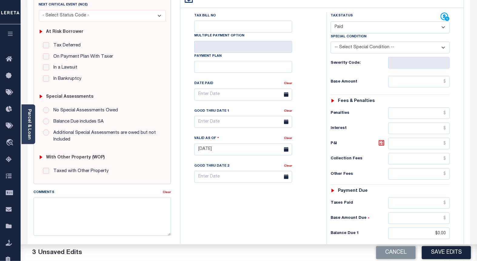
scroll to position [201, 0]
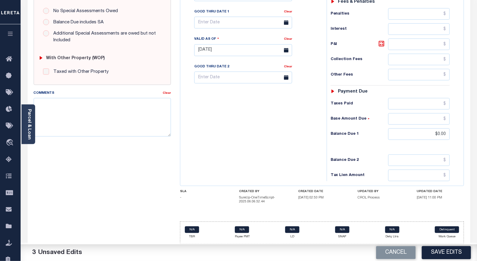
click at [442, 247] on button "Save Edits" at bounding box center [446, 252] width 49 height 13
checkbox input "false"
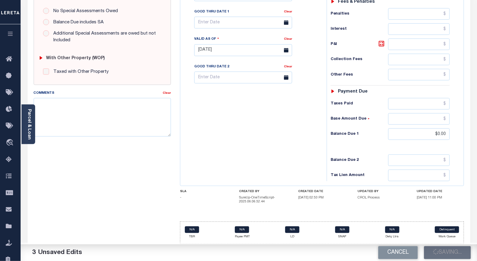
type input "$0"
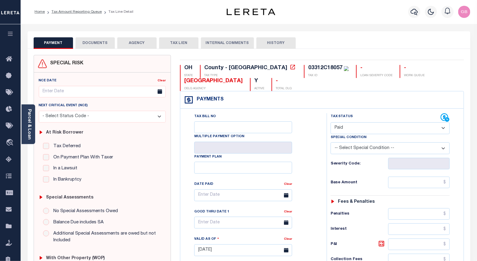
scroll to position [0, 0]
click at [73, 11] on link "Tax Amount Reporting Queue" at bounding box center [77, 12] width 50 height 4
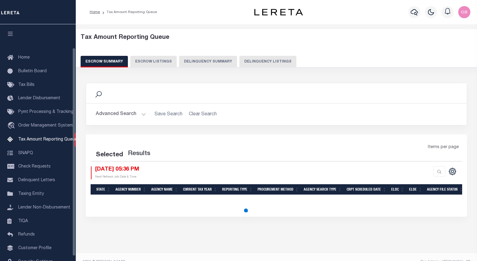
select select "100"
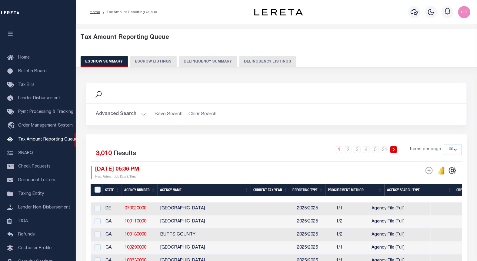
scroll to position [32, 0]
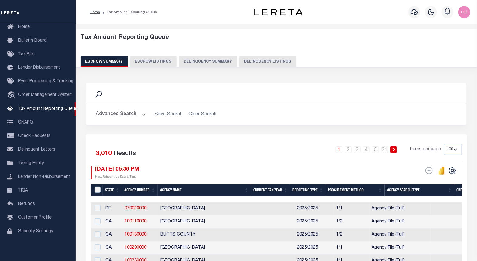
click at [263, 61] on button "Delinquency Listings" at bounding box center [268, 62] width 57 height 12
select select "100"
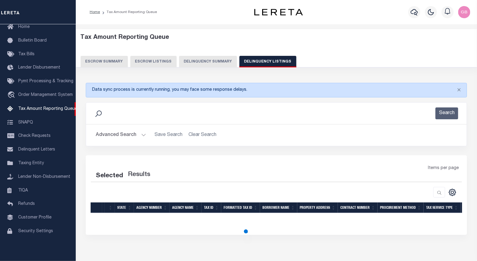
select select "100"
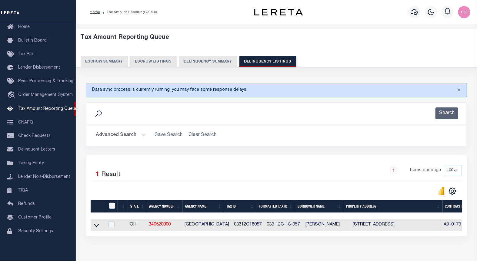
click at [97, 225] on icon at bounding box center [96, 225] width 5 height 6
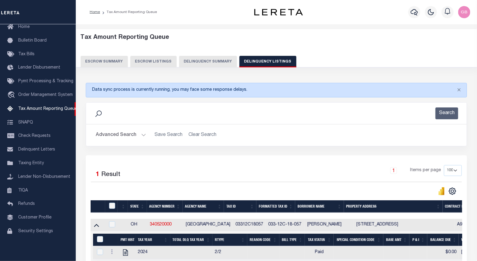
scroll to position [12, 0]
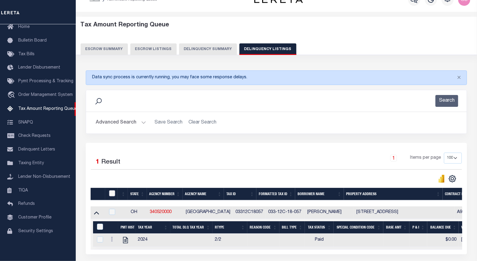
click at [111, 196] on input "checkbox" at bounding box center [112, 193] width 6 height 6
checkbox input "true"
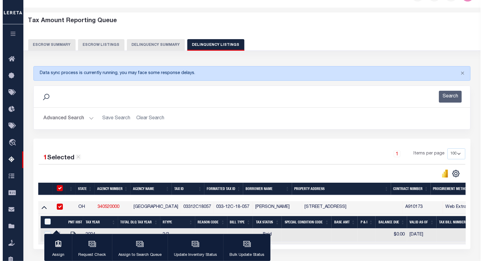
scroll to position [64, 0]
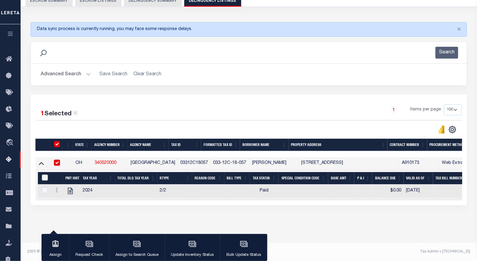
click at [42, 177] on input "&nbsp;" at bounding box center [45, 177] width 6 height 6
checkbox input "true"
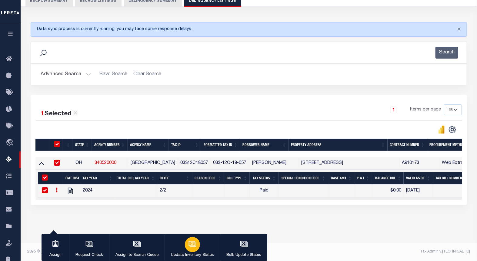
click at [185, 245] on div "button" at bounding box center [192, 244] width 15 height 15
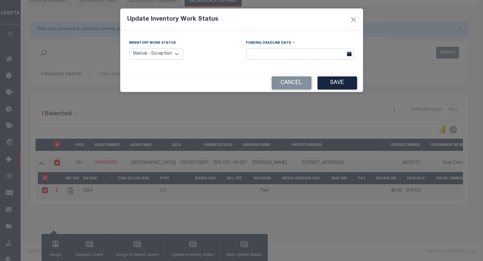
click at [162, 56] on select "Manual - Exception Pended - Awaiting Search Late Add Exception Completed" at bounding box center [156, 54] width 54 height 12
select select "4"
click at [129, 48] on select "Manual - Exception Pended - Awaiting Search Late Add Exception Completed" at bounding box center [156, 54] width 54 height 12
click at [367, 77] on div "Update Inventory Work Status Inventory Work Status Manual - Exception Pended - …" at bounding box center [241, 130] width 483 height 261
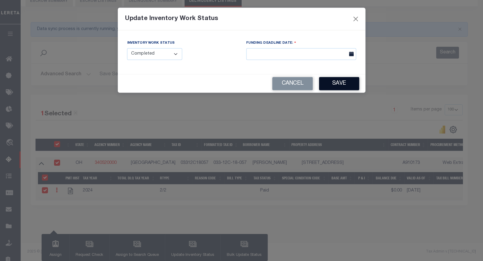
click at [341, 81] on button "Save" at bounding box center [339, 83] width 40 height 13
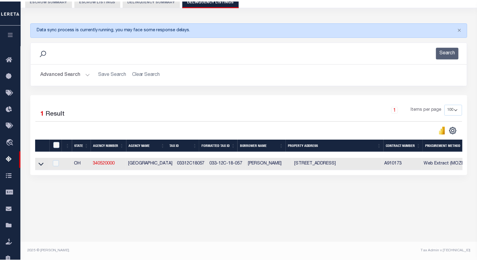
scroll to position [61, 0]
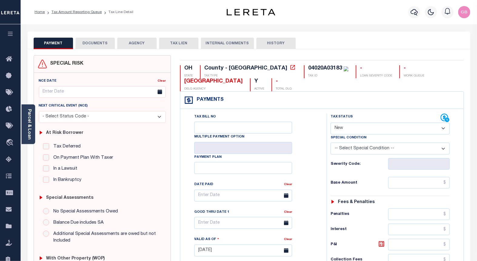
click at [359, 134] on div "Special Condition" at bounding box center [391, 138] width 120 height 8
click at [364, 131] on select "- Select Status Code - Open Due/Unpaid Paid Incomplete No Tax Due Internal Refu…" at bounding box center [391, 129] width 120 height 12
select select "PYD"
click at [331, 123] on select "- Select Status Code - Open Due/Unpaid Paid Incomplete No Tax Due Internal Refu…" at bounding box center [391, 129] width 120 height 12
type input "[DATE]"
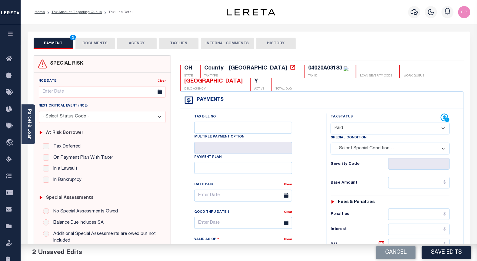
click at [97, 46] on button "DOCUMENTS" at bounding box center [95, 44] width 39 height 12
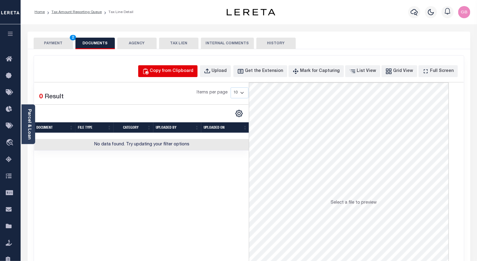
click at [177, 75] on button "Copy from Clipboard" at bounding box center [167, 71] width 59 height 12
select select "POP"
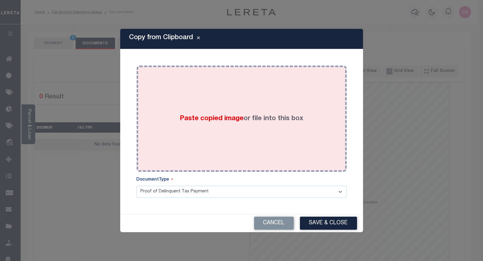
click at [237, 149] on div "Paste copied image or file into this box" at bounding box center [241, 118] width 201 height 97
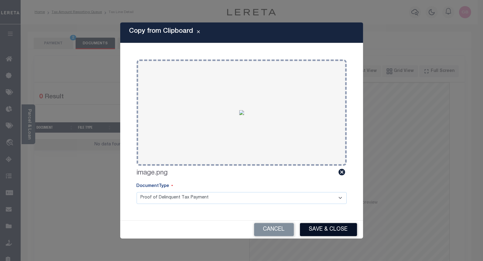
click at [322, 224] on button "Save & Close" at bounding box center [328, 229] width 57 height 13
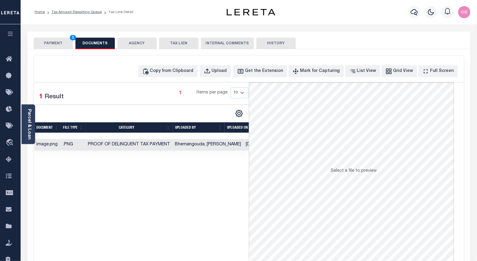
click at [53, 40] on button "PAYMENT 2" at bounding box center [53, 44] width 39 height 12
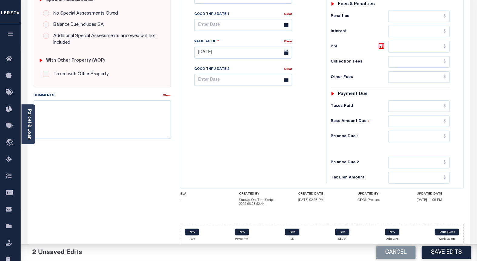
scroll to position [201, 0]
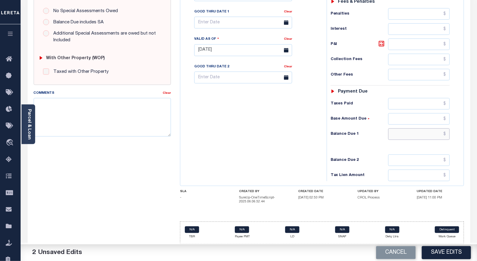
click at [447, 135] on input "text" at bounding box center [420, 134] width 62 height 12
type input "$0.00"
click at [443, 248] on button "Save Edits" at bounding box center [446, 252] width 49 height 13
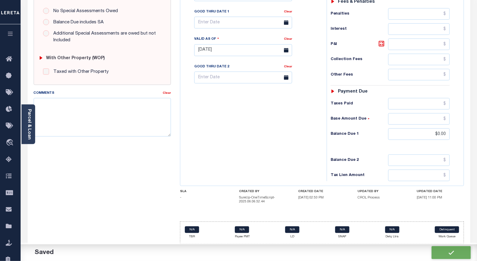
checkbox input "false"
type input "$0"
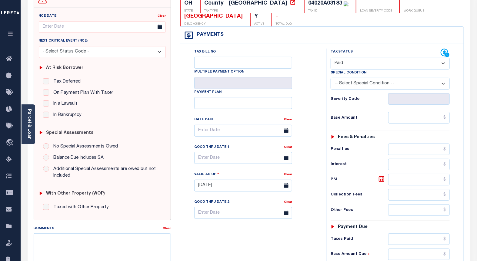
scroll to position [0, 0]
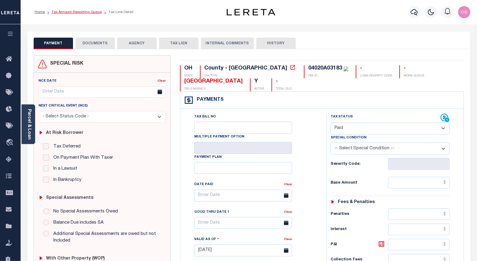
click at [73, 11] on link "Tax Amount Reporting Queue" at bounding box center [77, 12] width 50 height 4
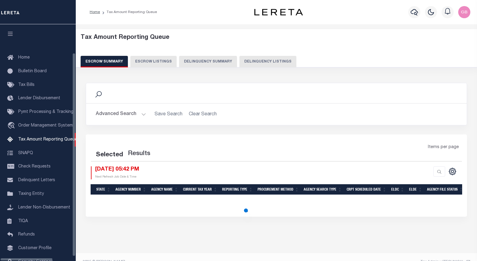
click at [246, 59] on button "Delinquency Listings" at bounding box center [268, 62] width 57 height 12
select select "100"
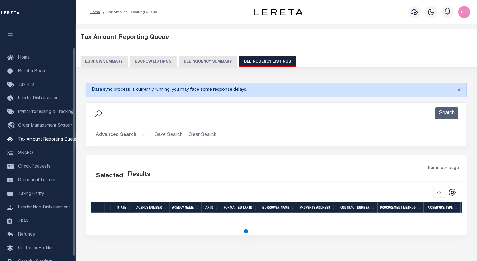
scroll to position [26, 0]
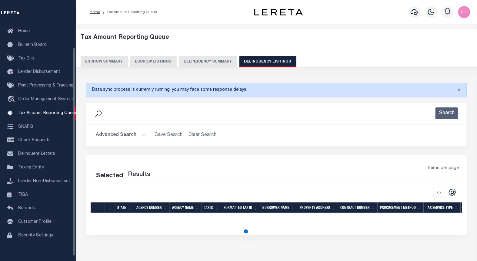
select select "100"
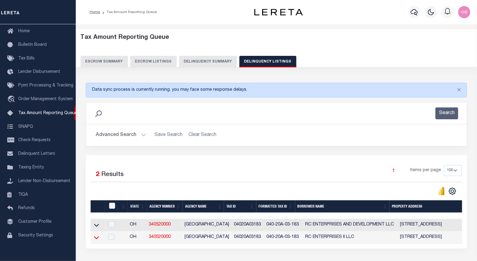
click at [96, 238] on icon at bounding box center [96, 237] width 5 height 6
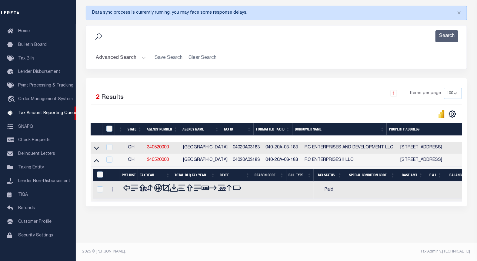
scroll to position [78, 0]
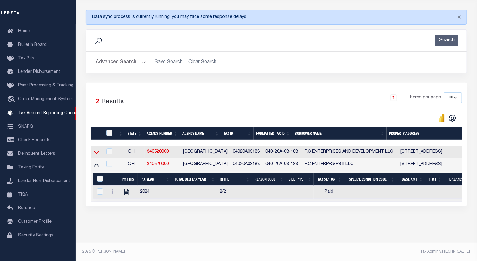
click at [96, 149] on icon at bounding box center [96, 152] width 5 height 6
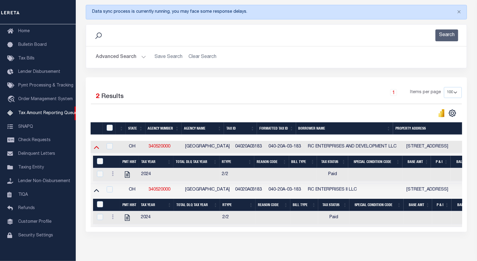
click at [96, 148] on icon at bounding box center [96, 147] width 5 height 3
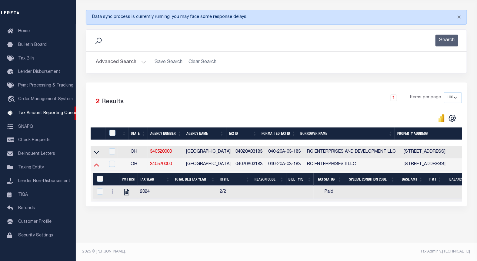
click at [95, 163] on icon at bounding box center [96, 164] width 5 height 3
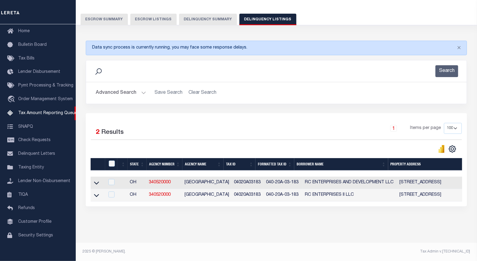
scroll to position [47, 0]
click at [111, 160] on input "checkbox" at bounding box center [112, 163] width 6 height 6
checkbox input "true"
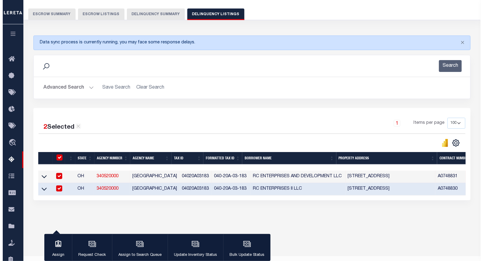
scroll to position [46, 0]
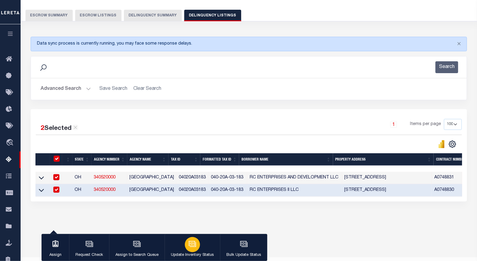
click at [197, 240] on div "button" at bounding box center [192, 244] width 15 height 15
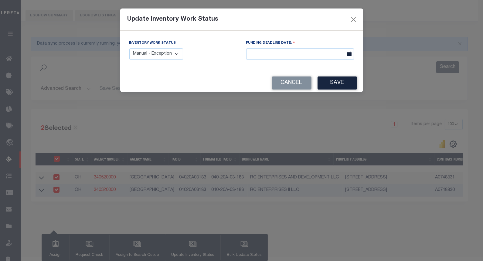
click at [155, 50] on select "Manual - Exception Pended - Awaiting Search Late Add Exception Completed" at bounding box center [156, 54] width 54 height 12
select select "4"
click at [129, 48] on select "Manual - Exception Pended - Awaiting Search Late Add Exception Completed" at bounding box center [156, 54] width 54 height 12
click at [333, 84] on button "Save" at bounding box center [336, 82] width 39 height 13
